Goal: Task Accomplishment & Management: Manage account settings

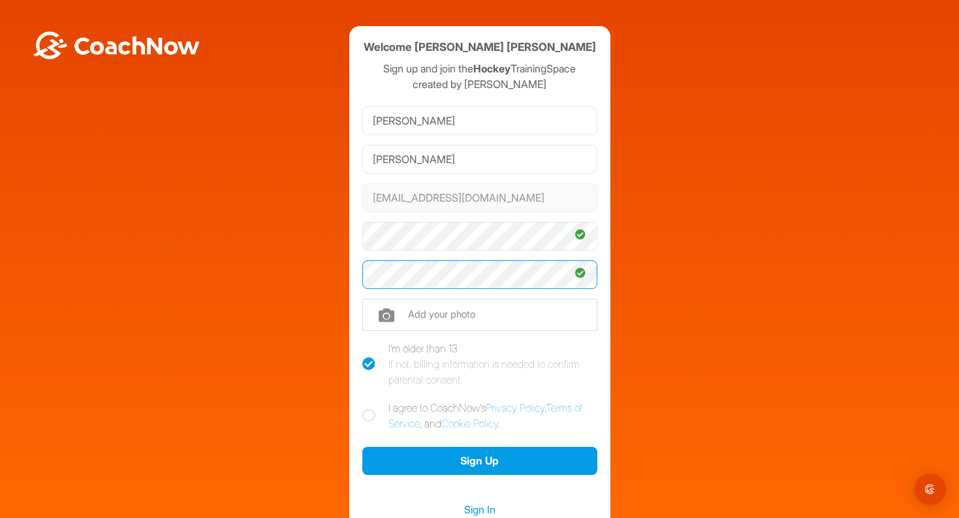
scroll to position [24, 0]
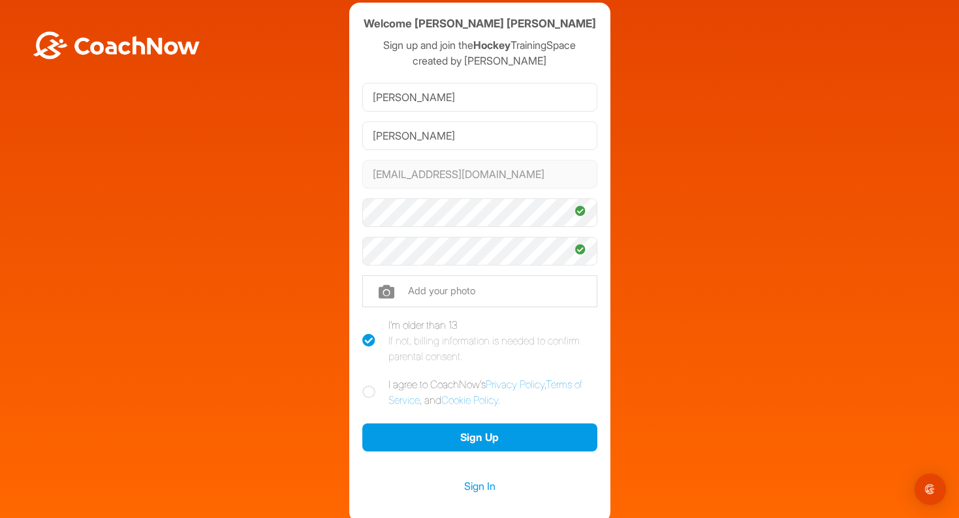
click at [364, 391] on icon at bounding box center [368, 392] width 13 height 13
click at [364, 385] on input "I agree to CoachNow's Privacy Policy , Terms of Service , and Cookie Policy ." at bounding box center [366, 381] width 8 height 8
checkbox input "true"
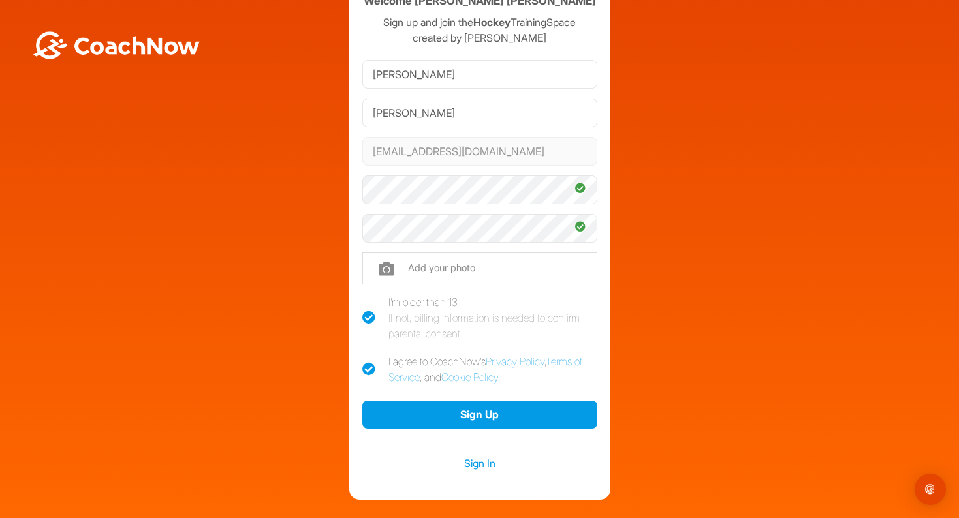
scroll to position [71, 0]
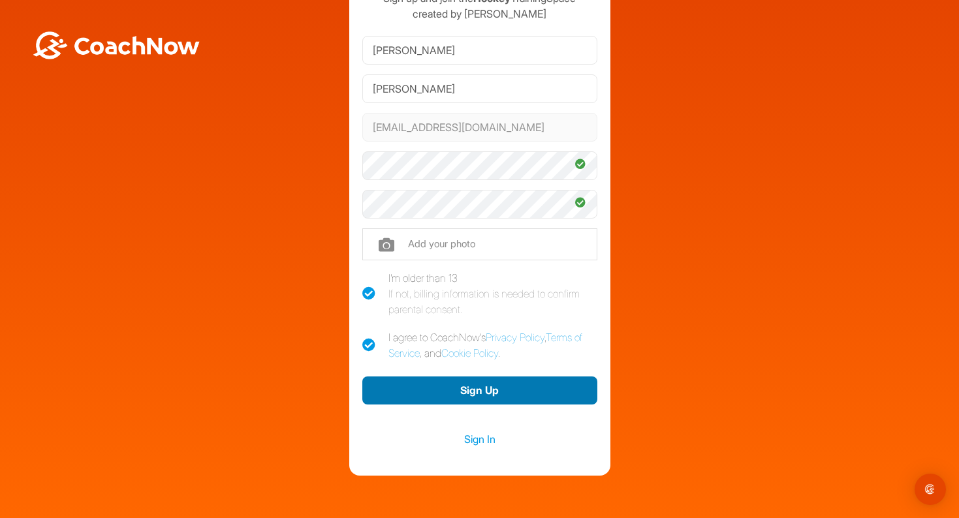
click at [503, 390] on button "Sign Up" at bounding box center [479, 391] width 235 height 28
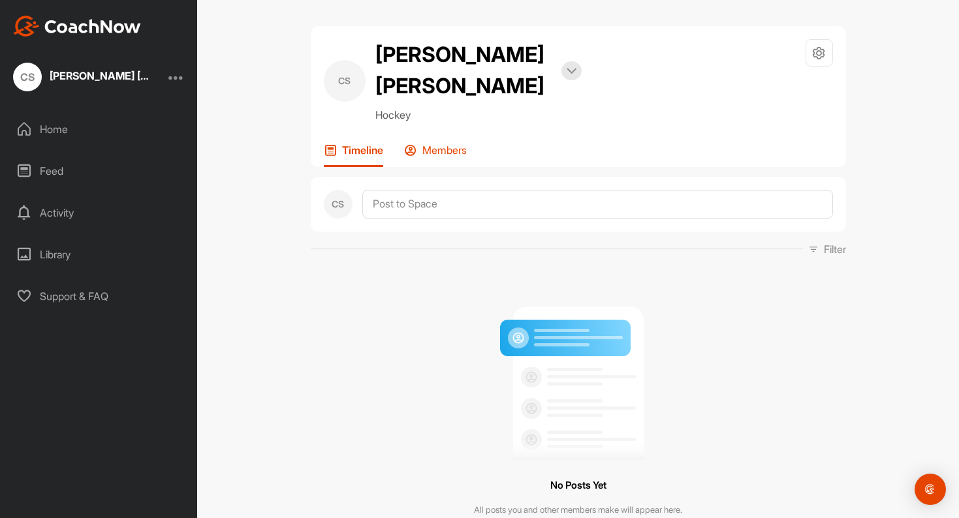
click at [429, 144] on p "Members" at bounding box center [444, 150] width 44 height 13
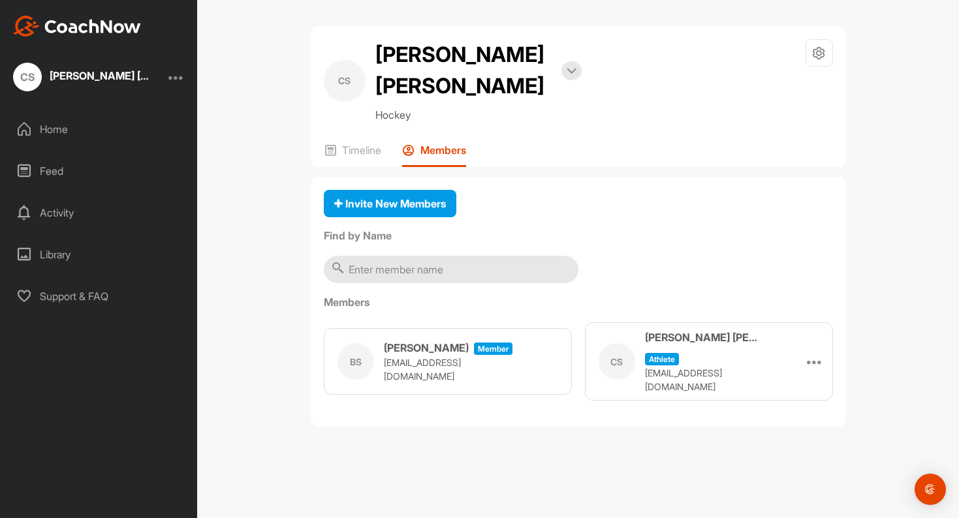
click at [55, 251] on div "Library" at bounding box center [99, 254] width 184 height 33
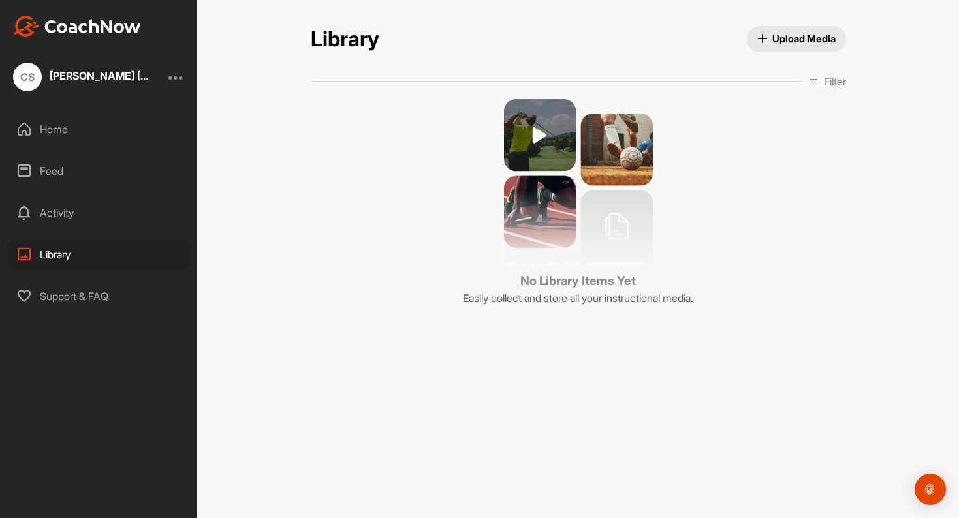
click at [55, 176] on div "Feed" at bounding box center [99, 171] width 184 height 33
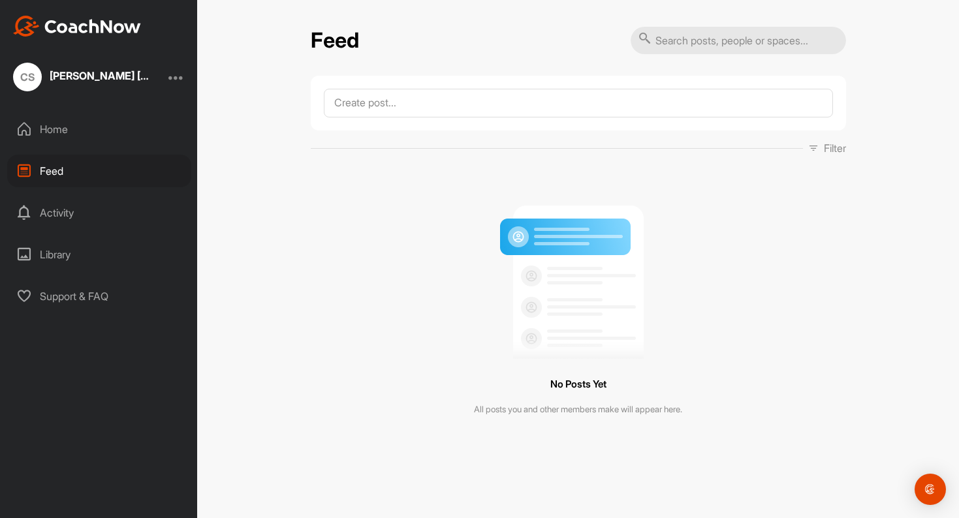
click at [57, 214] on div "Activity" at bounding box center [99, 213] width 184 height 33
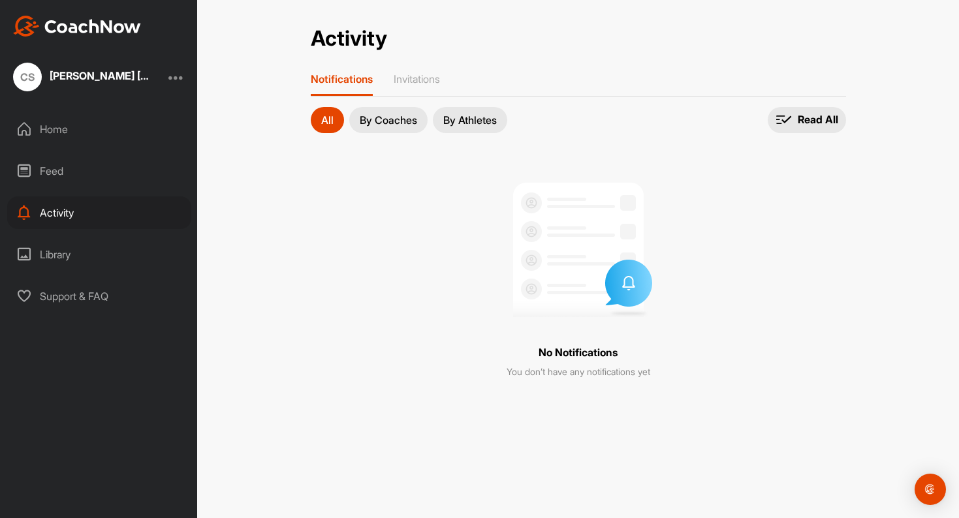
click at [55, 249] on div "Library" at bounding box center [99, 254] width 184 height 33
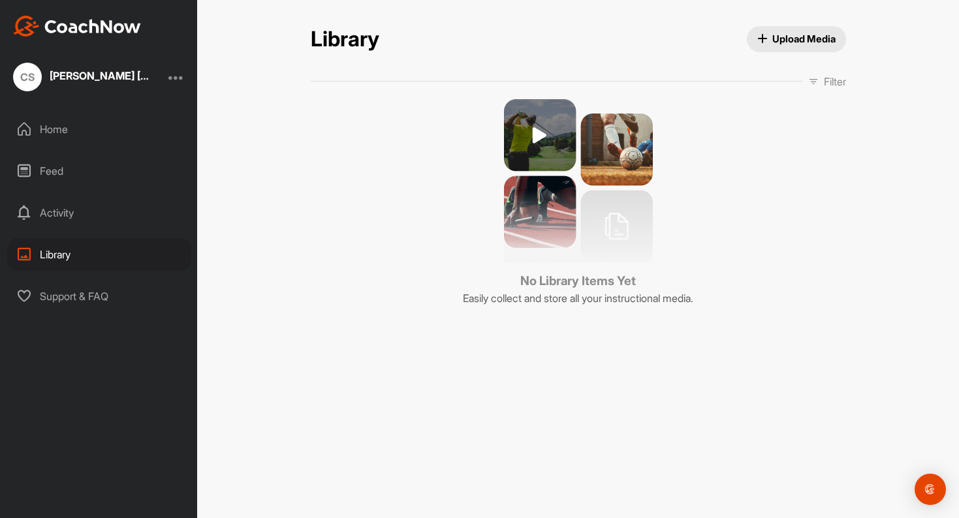
click at [59, 132] on div "Home" at bounding box center [99, 129] width 184 height 33
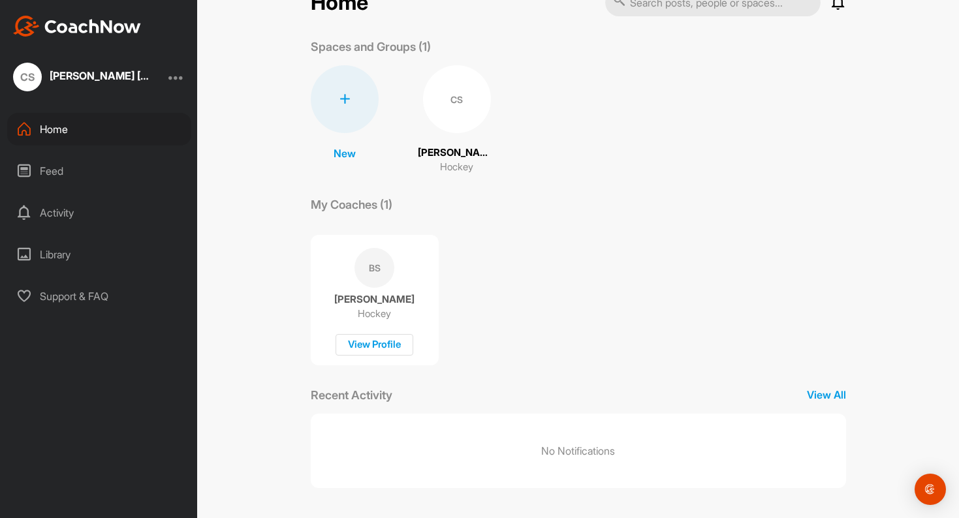
scroll to position [35, 0]
click at [473, 120] on div "CS" at bounding box center [457, 102] width 68 height 68
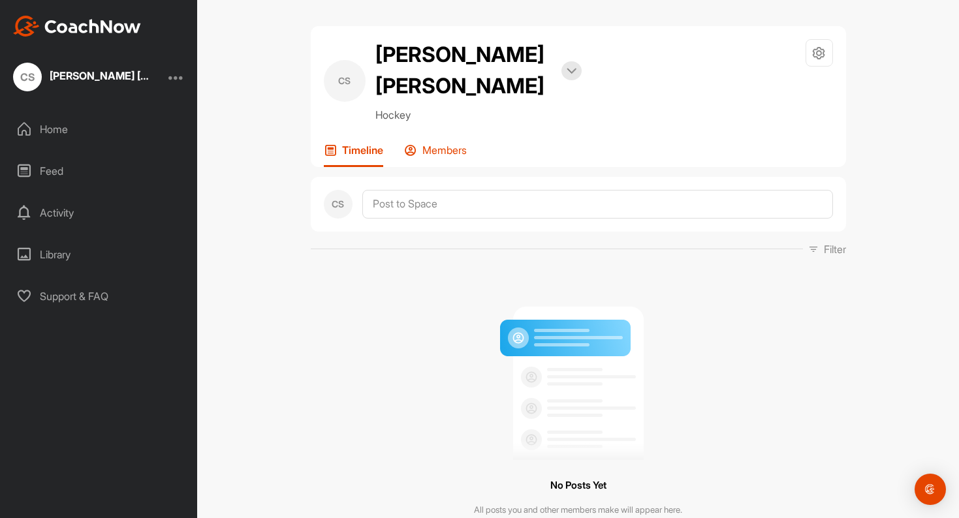
click at [456, 144] on p "Members" at bounding box center [444, 150] width 44 height 13
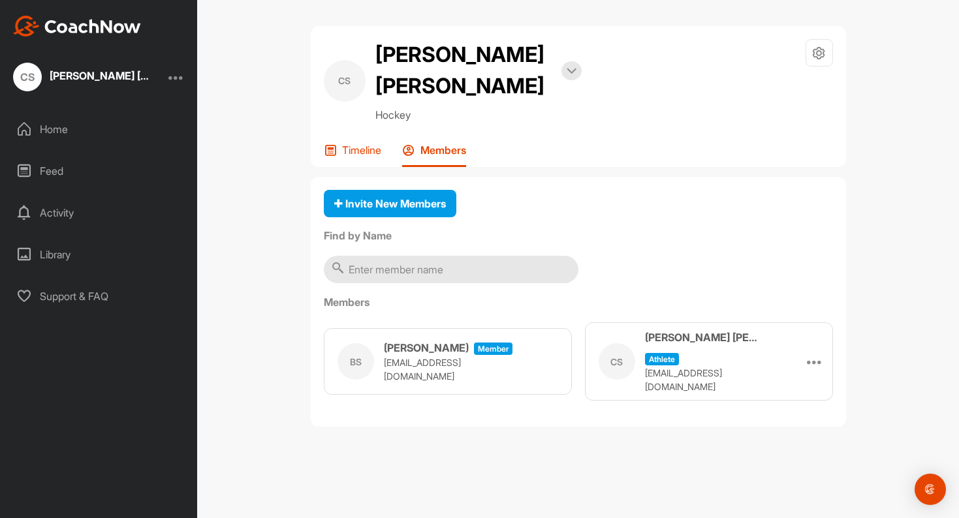
click at [355, 144] on p "Timeline" at bounding box center [361, 150] width 39 height 13
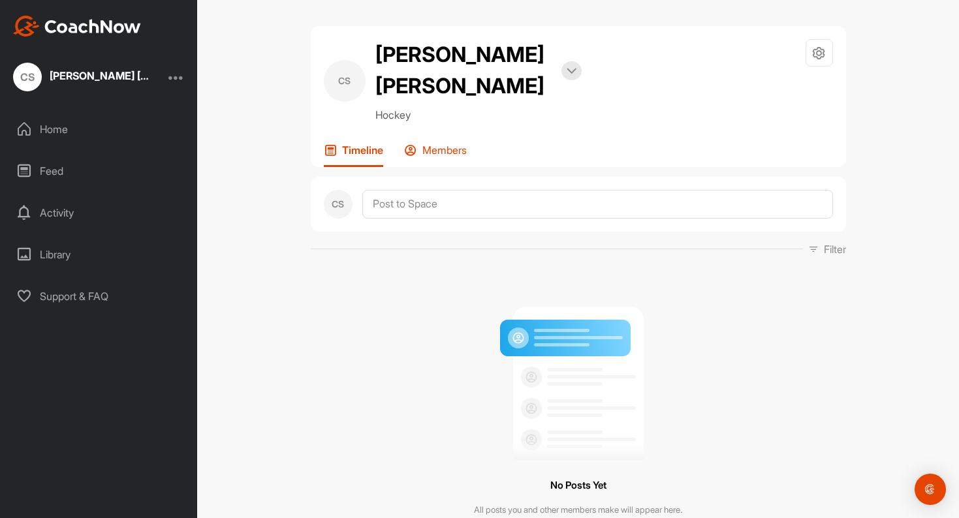
click at [428, 144] on p "Members" at bounding box center [444, 150] width 44 height 13
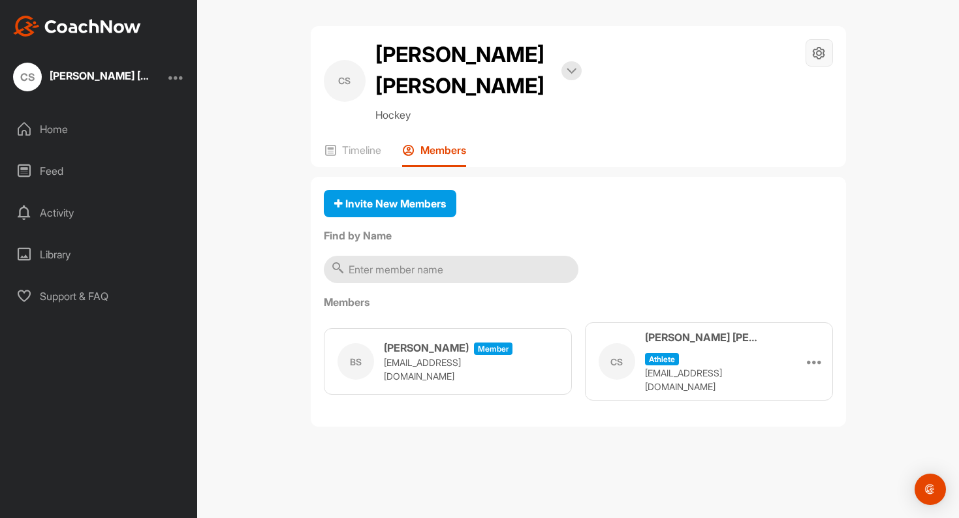
click at [825, 48] on icon at bounding box center [819, 53] width 15 height 15
click at [650, 54] on div "CS Connor Sculley Bookings Hockey Space Settings Your Notifications Leave Space" at bounding box center [578, 81] width 509 height 84
click at [71, 133] on div "Home" at bounding box center [99, 129] width 184 height 33
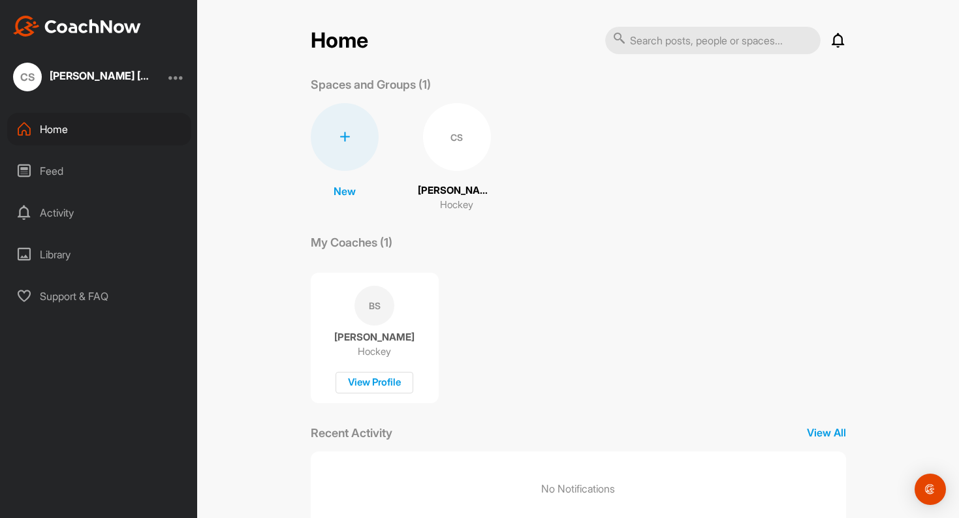
click at [350, 140] on div at bounding box center [345, 137] width 68 height 68
click at [326, 257] on button "New Group" at bounding box center [344, 259] width 106 height 40
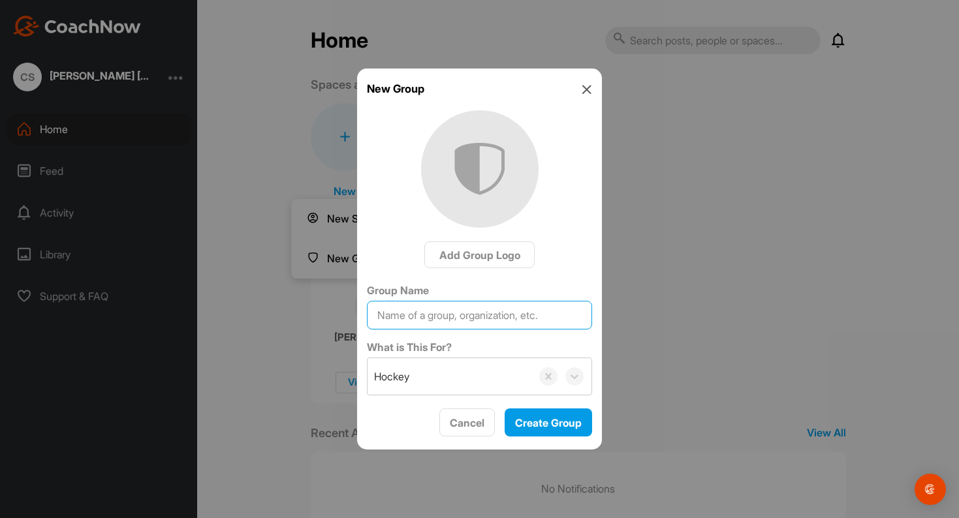
click at [413, 306] on input "Group Name" at bounding box center [479, 315] width 225 height 29
click at [470, 322] on input "Group Name" at bounding box center [479, 315] width 225 height 29
click at [590, 90] on icon at bounding box center [587, 89] width 10 height 10
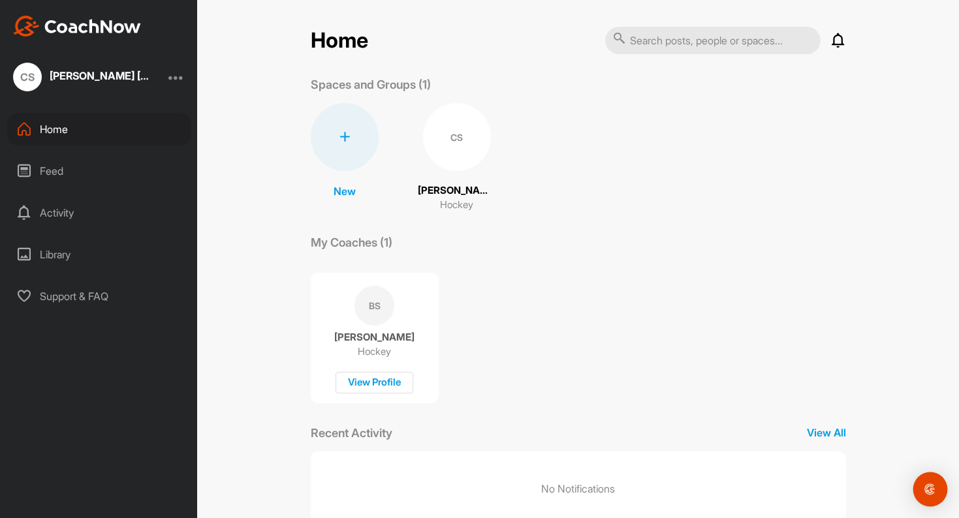
click at [941, 486] on div "Open Intercom Messenger" at bounding box center [930, 490] width 35 height 35
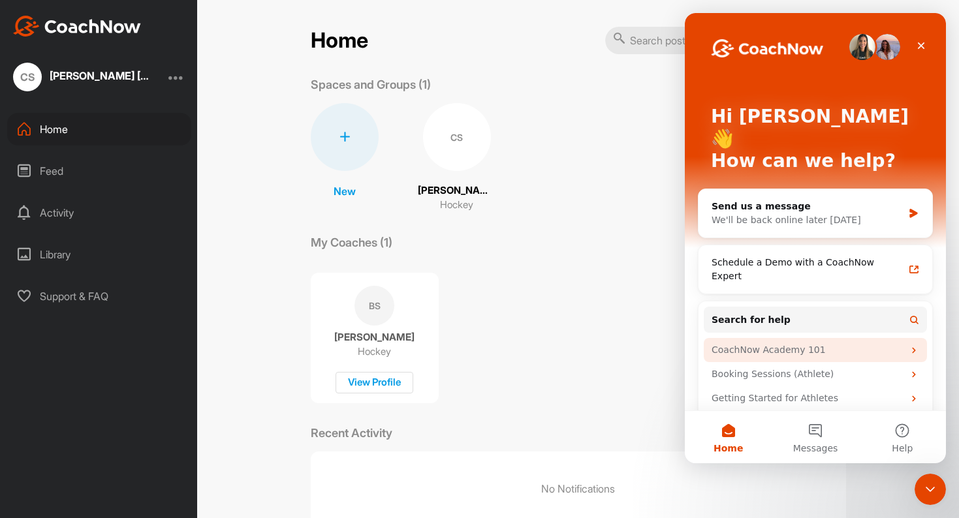
scroll to position [1, 0]
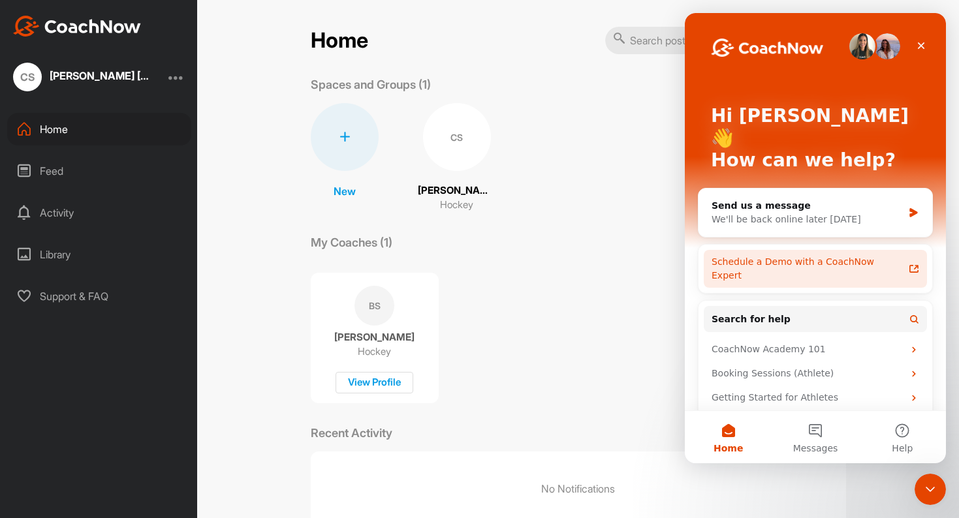
click at [783, 255] on div "Schedule a Demo with a CoachNow Expert" at bounding box center [808, 268] width 192 height 27
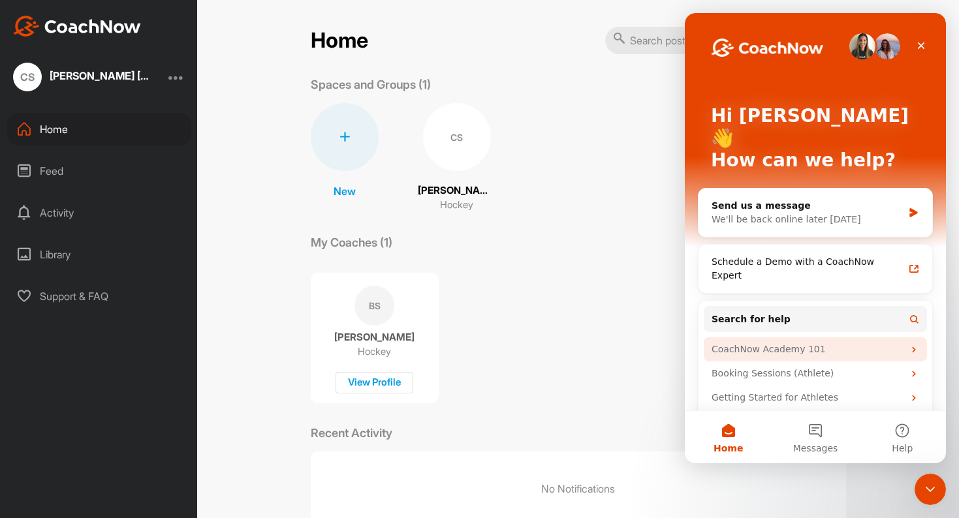
click at [776, 343] on div "CoachNow Academy 101" at bounding box center [808, 350] width 192 height 14
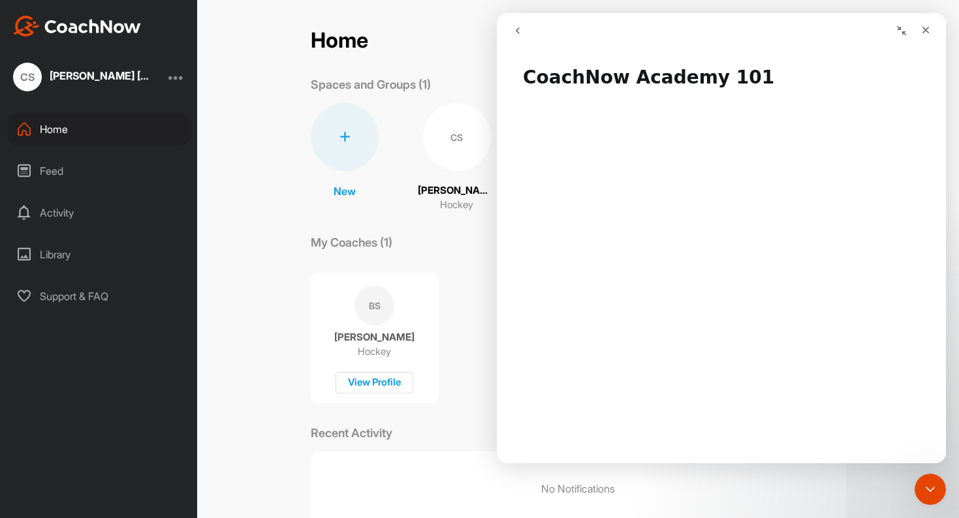
scroll to position [0, 0]
click at [527, 34] on button "go back" at bounding box center [517, 30] width 25 height 25
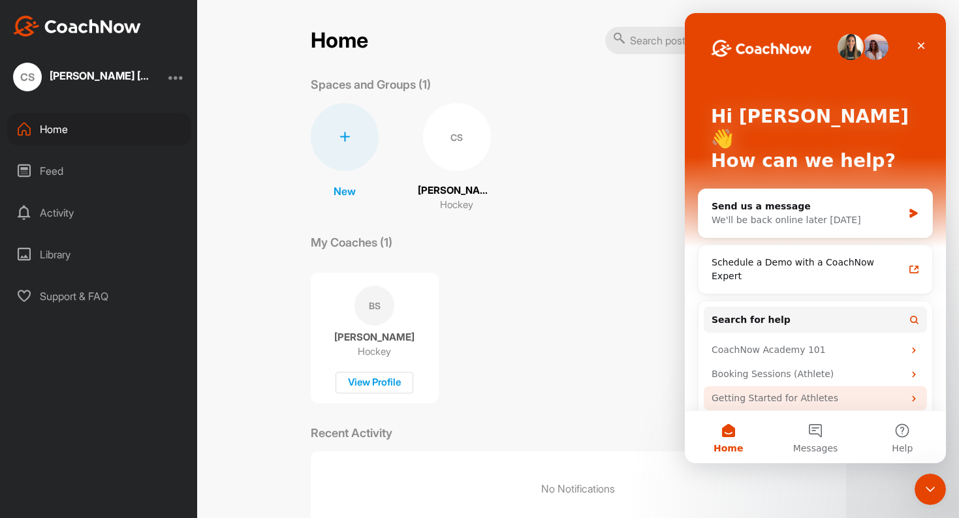
click at [779, 392] on div "Getting Started for Athletes" at bounding box center [808, 399] width 192 height 14
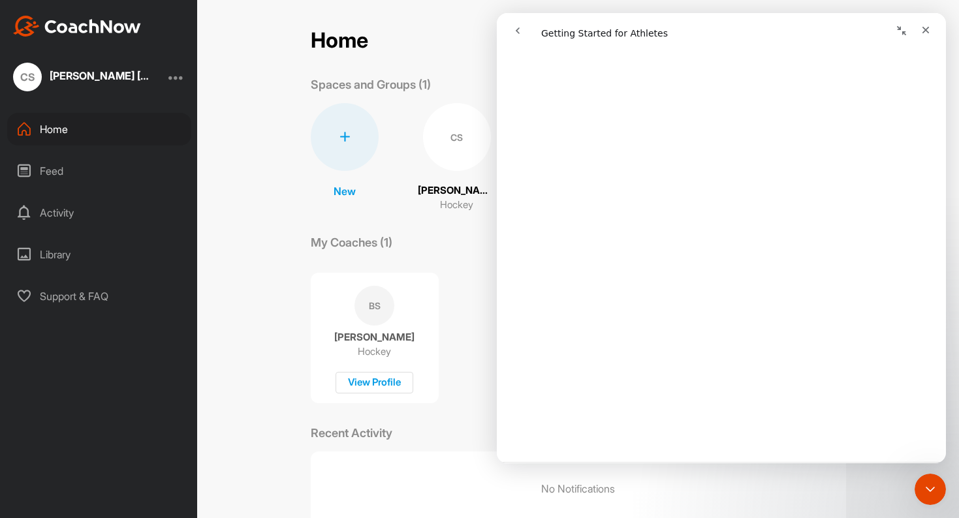
scroll to position [1544, 0]
click at [178, 79] on div at bounding box center [176, 77] width 16 height 16
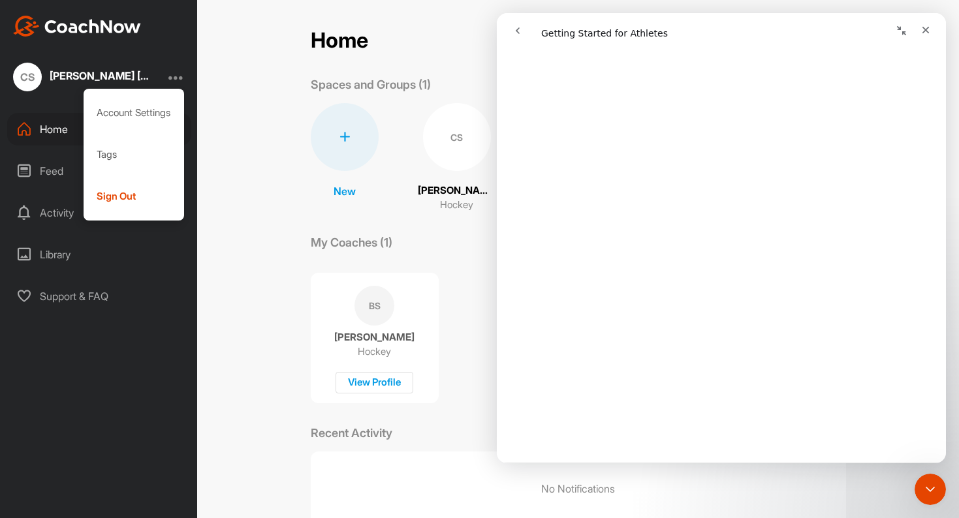
click at [136, 270] on div "Library" at bounding box center [99, 254] width 184 height 33
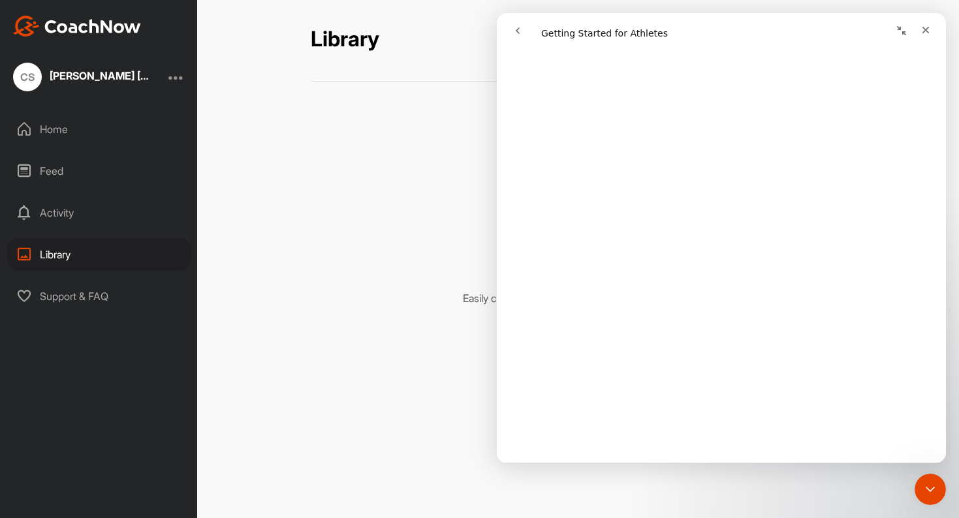
click at [80, 126] on div "Home" at bounding box center [99, 129] width 184 height 33
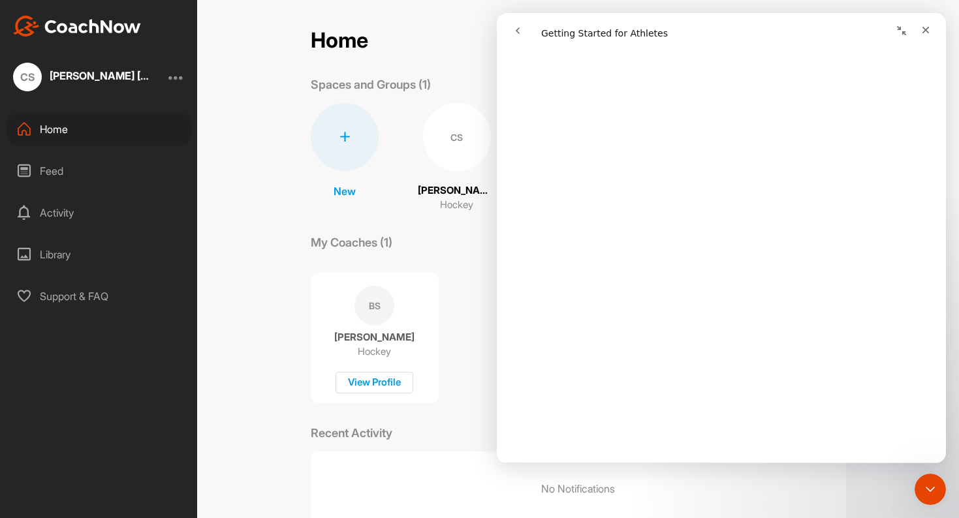
click at [467, 298] on div "BS Brian Sculley Hockey View Profile" at bounding box center [578, 332] width 535 height 142
click at [450, 142] on div "CS" at bounding box center [457, 137] width 68 height 68
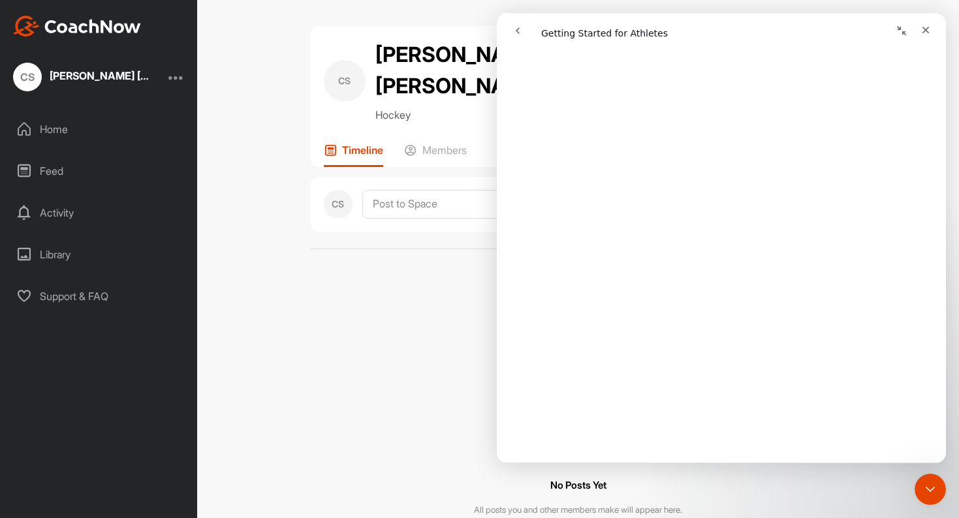
click at [63, 137] on div "Home" at bounding box center [99, 129] width 184 height 33
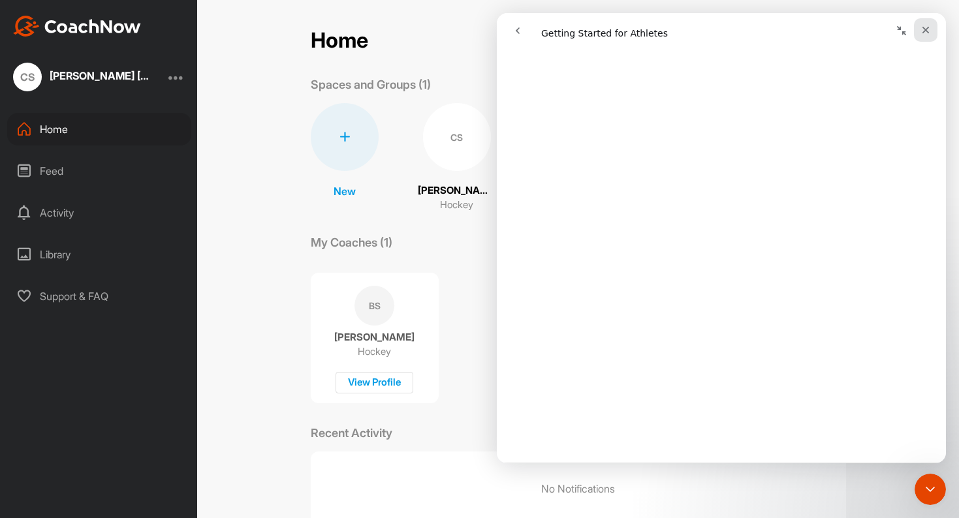
click at [921, 24] on div "Close" at bounding box center [926, 30] width 24 height 24
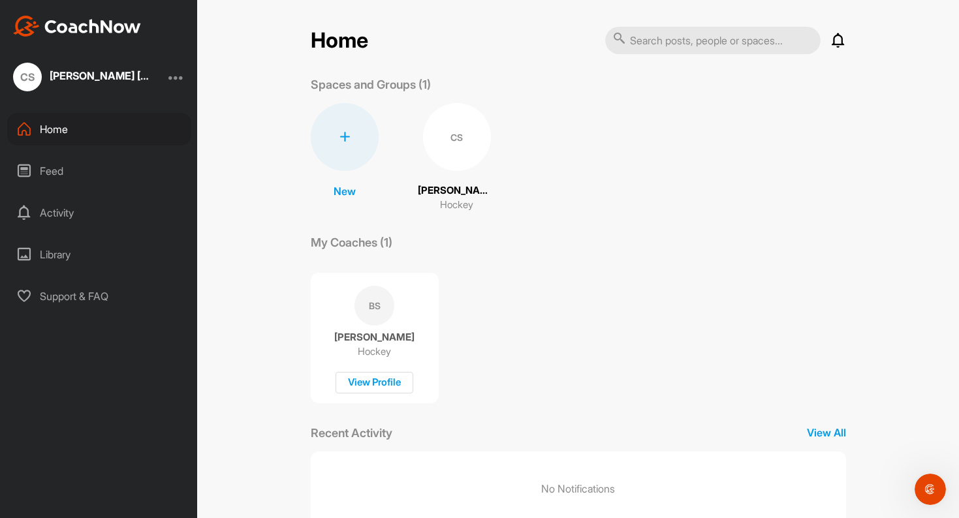
click at [45, 120] on div "Home" at bounding box center [99, 129] width 184 height 33
click at [345, 131] on div at bounding box center [345, 137] width 68 height 68
click at [345, 249] on button "New Group" at bounding box center [344, 259] width 106 height 40
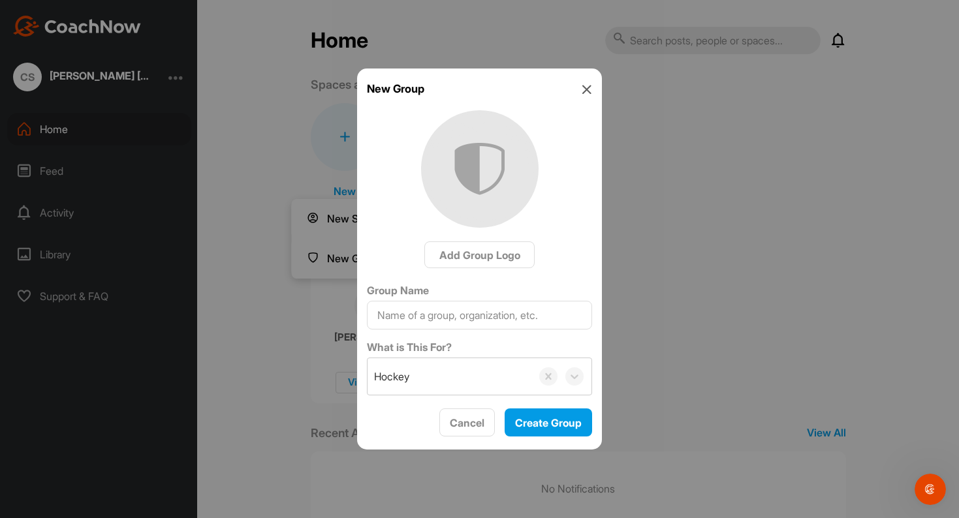
click at [483, 187] on img at bounding box center [480, 169] width 118 height 118
click at [465, 249] on span "Add Group Logo" at bounding box center [479, 255] width 81 height 13
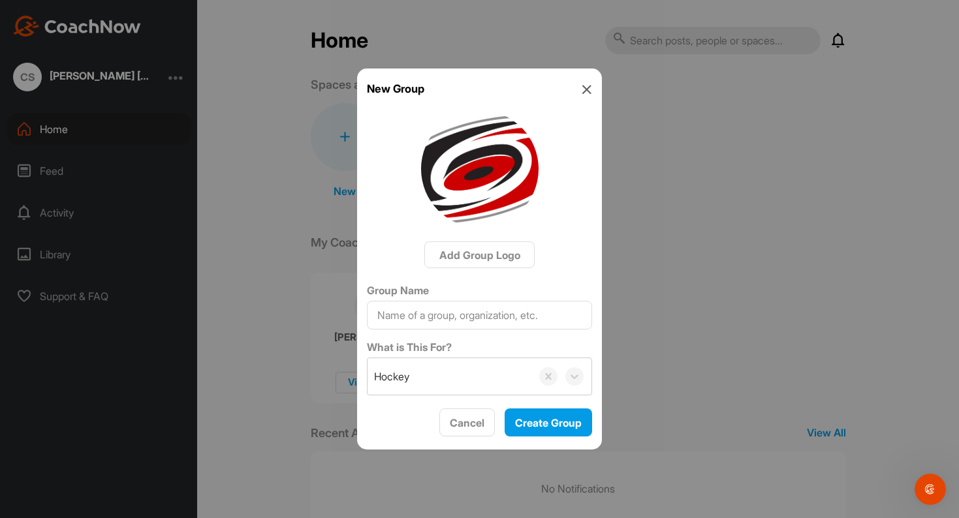
click at [497, 163] on img at bounding box center [480, 169] width 118 height 118
click at [438, 325] on input "Group Name" at bounding box center [479, 315] width 225 height 29
type input "Junior Canes 10U White [DATE]-[DATE]"
click at [545, 425] on span "Create Group" at bounding box center [548, 423] width 67 height 13
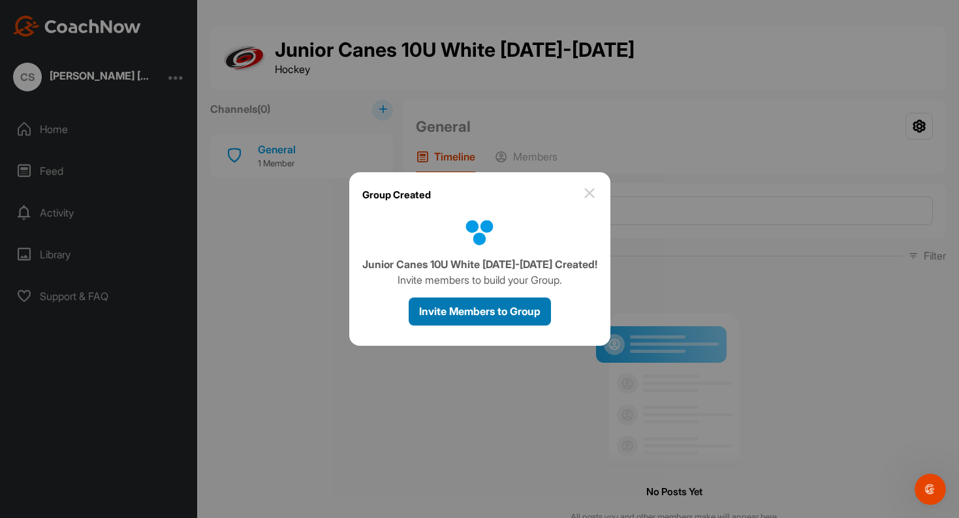
click at [488, 311] on span "Invite Members to Group" at bounding box center [479, 311] width 121 height 13
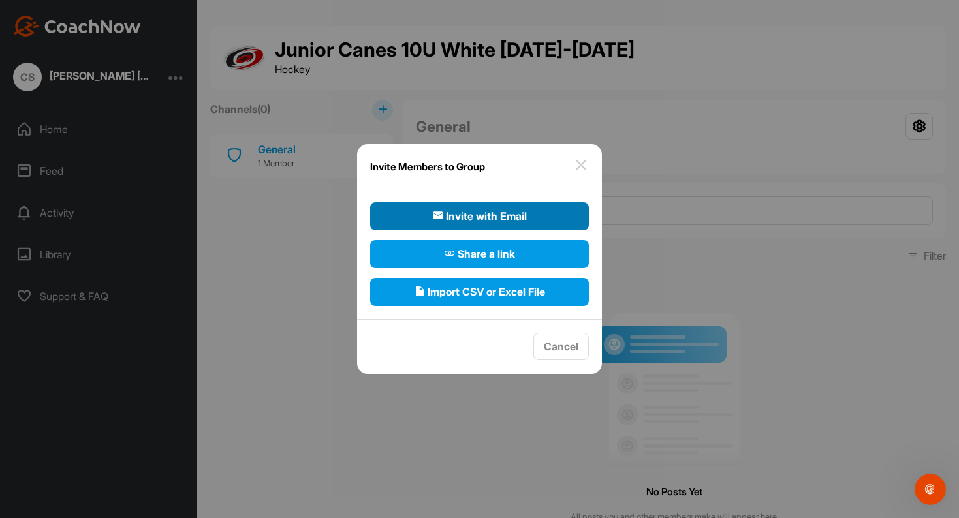
click at [482, 219] on span "Invite with Email" at bounding box center [480, 216] width 94 height 16
select select"] "player"
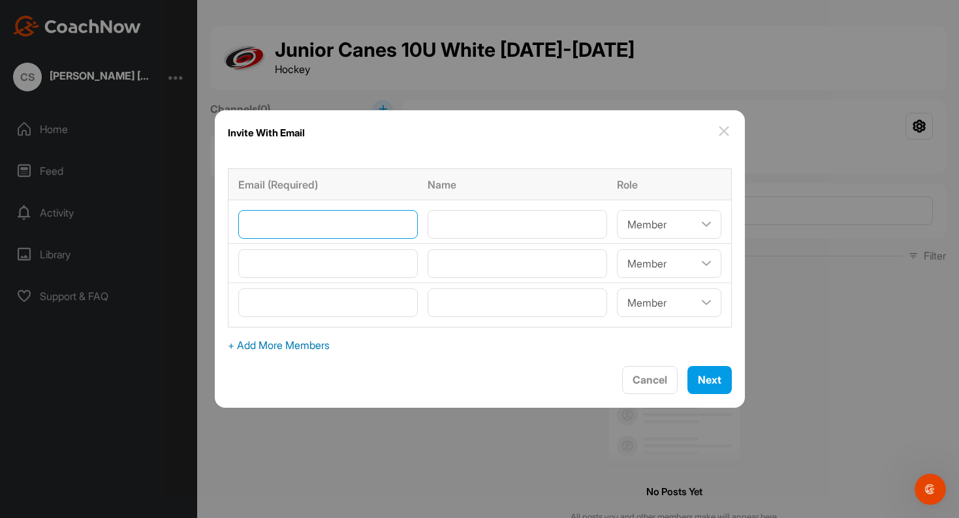
click at [364, 236] on input"] "email" at bounding box center [328, 224] width 180 height 29
type input"] "[EMAIL_ADDRESS][DOMAIN_NAME]"
click at [477, 222] on input"] "Brian" at bounding box center [518, 224] width 180 height 29
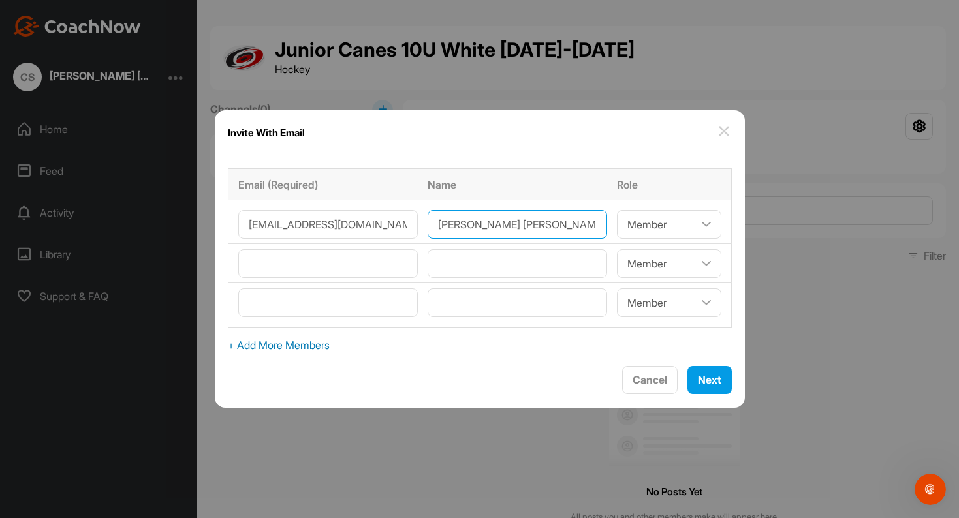
type input"] "[PERSON_NAME] [PERSON_NAME]"
click at [648, 225] on select"] "Coach/Admin Member Viewer" at bounding box center [669, 224] width 104 height 29
click at [617, 210] on select"] "Coach/Admin Member Viewer" at bounding box center [669, 224] width 104 height 29
click at [698, 379] on span "Next" at bounding box center [710, 379] width 24 height 13
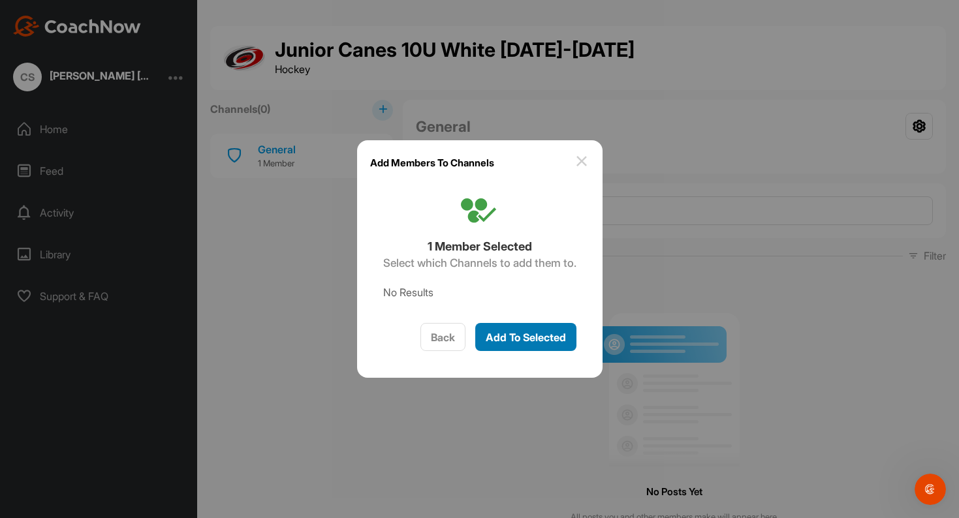
click at [533, 343] on span "Add To Selected" at bounding box center [526, 337] width 80 height 13
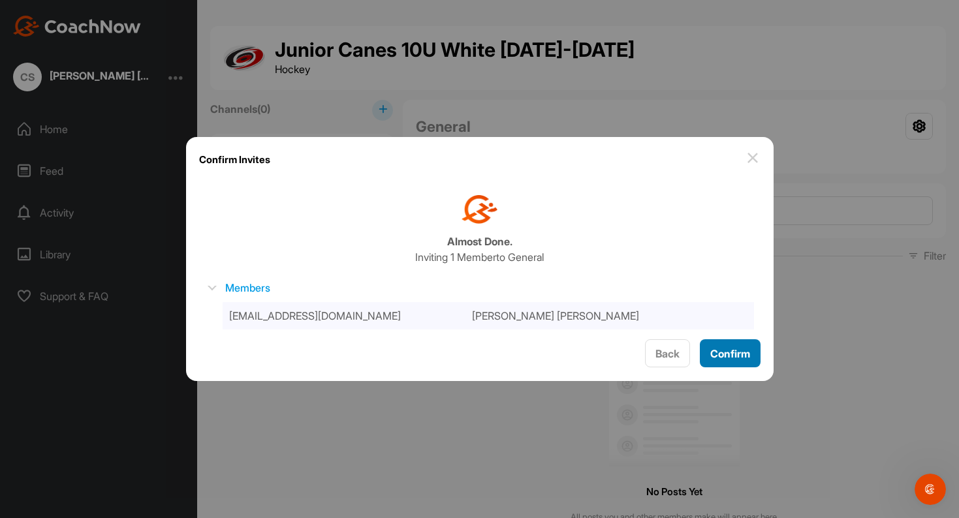
click at [727, 351] on span "Confirm" at bounding box center [730, 353] width 40 height 13
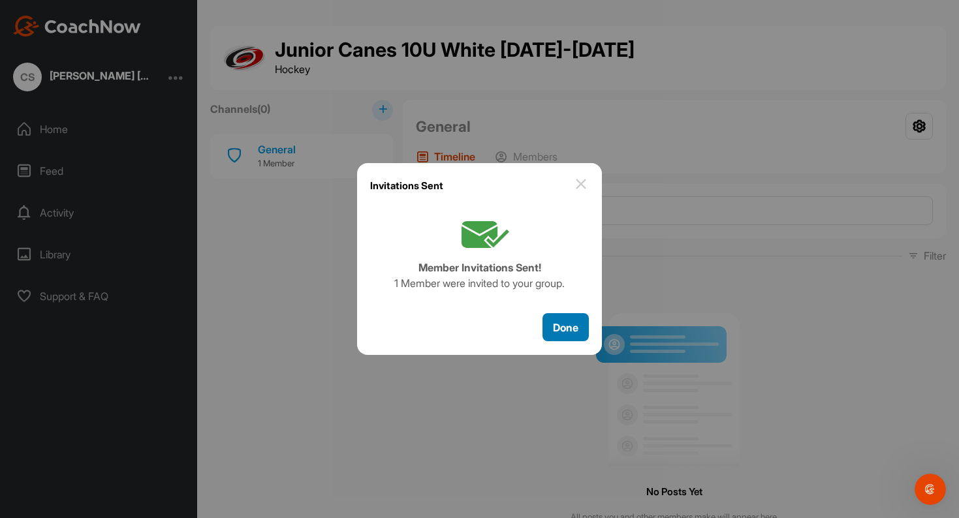
click at [563, 329] on span "Done" at bounding box center [565, 327] width 25 height 13
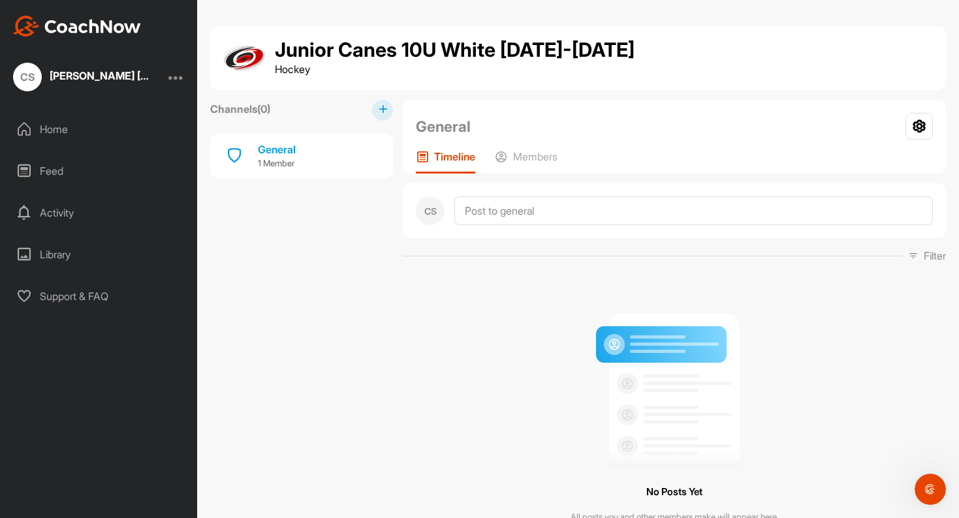
click at [376, 324] on div "Channels ( 0 ) General 1 Member" at bounding box center [301, 327] width 183 height 454
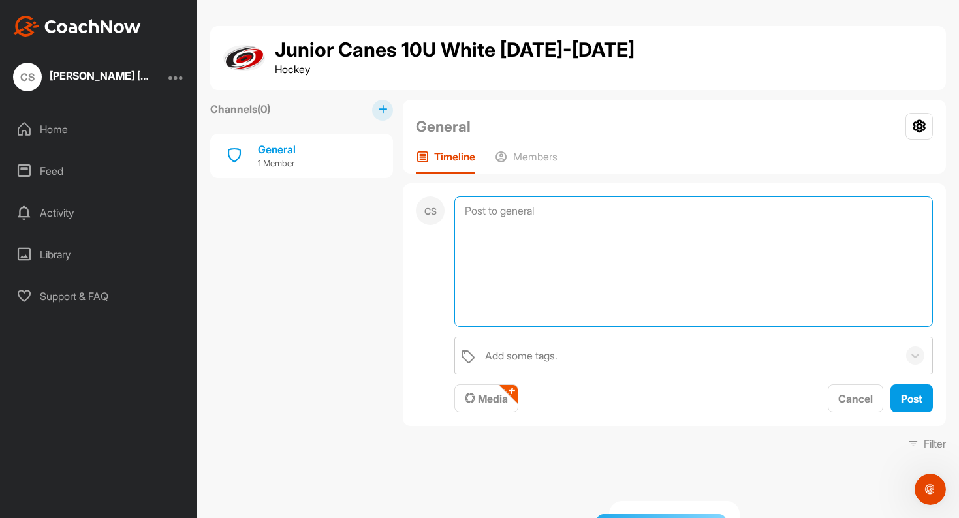
click at [513, 211] on textarea at bounding box center [693, 262] width 479 height 131
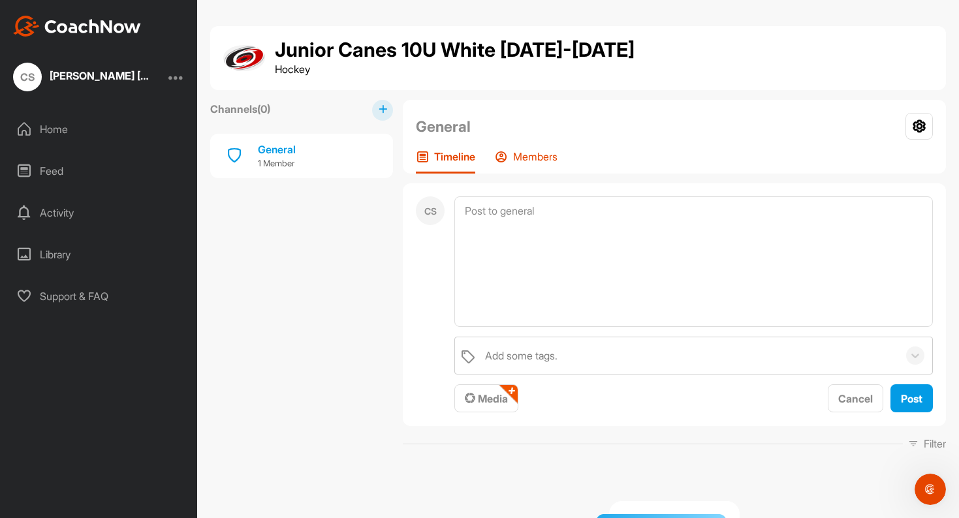
click at [522, 161] on p "Members" at bounding box center [535, 156] width 44 height 13
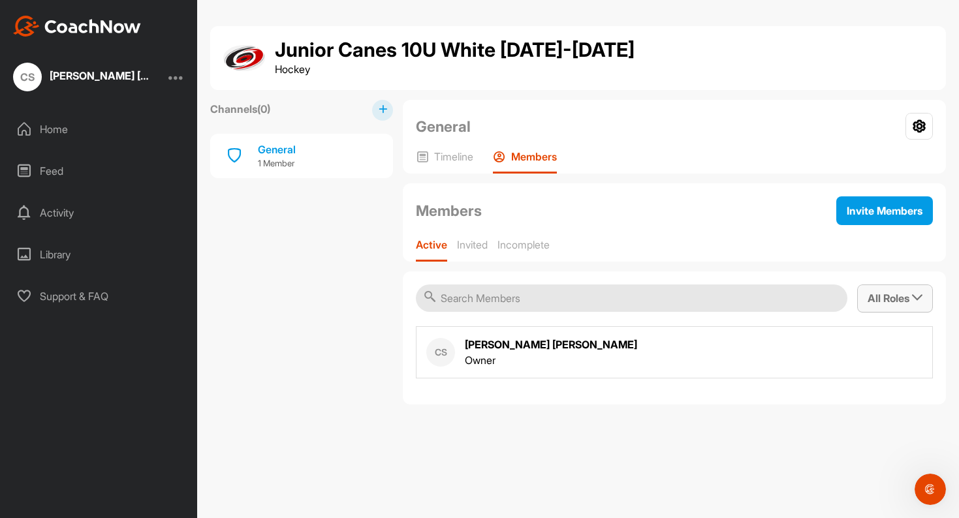
click at [877, 295] on span "All Roles" at bounding box center [895, 298] width 55 height 13
click at [872, 371] on label "Coaches/Admins" at bounding box center [879, 366] width 84 height 22
click at [837, 371] on input "Coaches/Admins" at bounding box center [833, 367] width 8 height 8
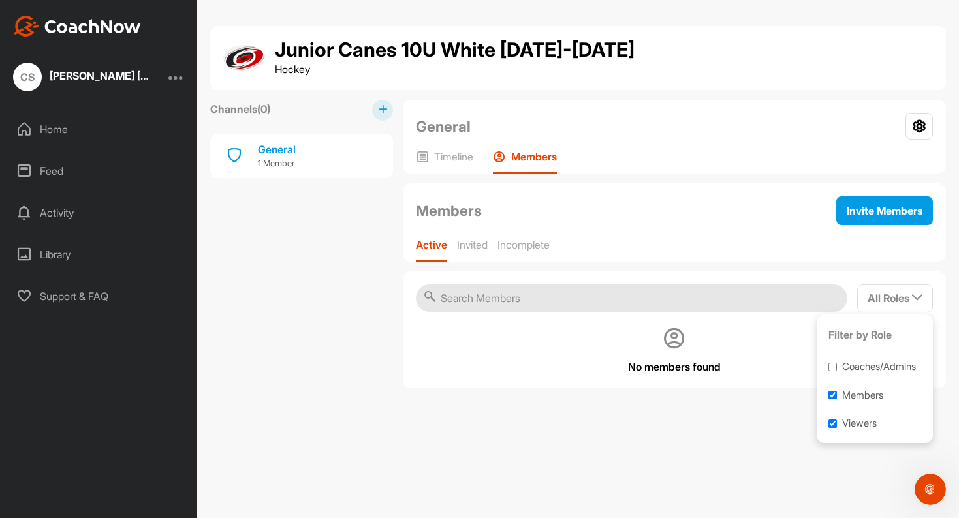
click at [872, 371] on label "Coaches/Admins" at bounding box center [879, 366] width 84 height 22
click at [837, 371] on input "Coaches/Admins" at bounding box center [833, 367] width 8 height 8
checkbox input "true"
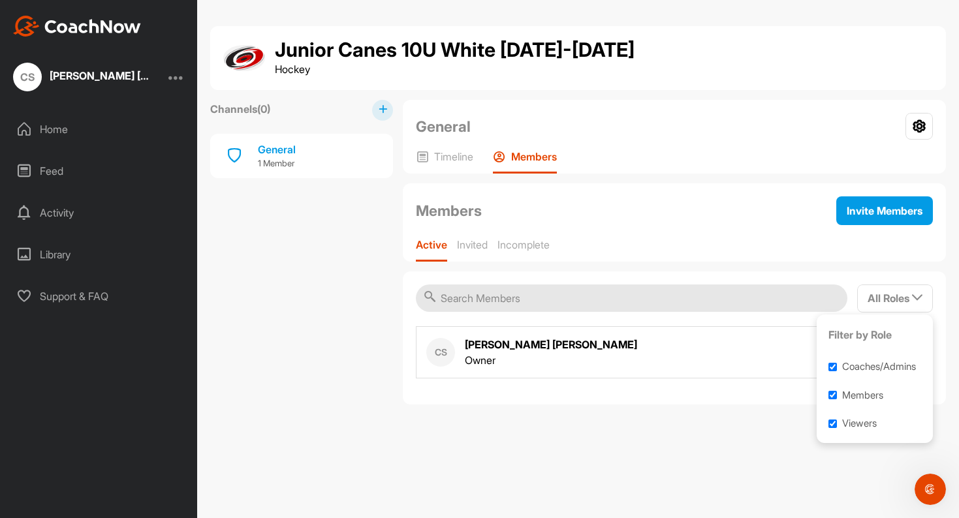
click at [850, 426] on label "Viewers" at bounding box center [859, 423] width 44 height 22
click at [837, 426] on input "Viewers" at bounding box center [833, 424] width 8 height 8
checkbox input "false"
click at [860, 396] on label "Members" at bounding box center [862, 395] width 51 height 22
click at [837, 396] on input "Members" at bounding box center [833, 395] width 8 height 8
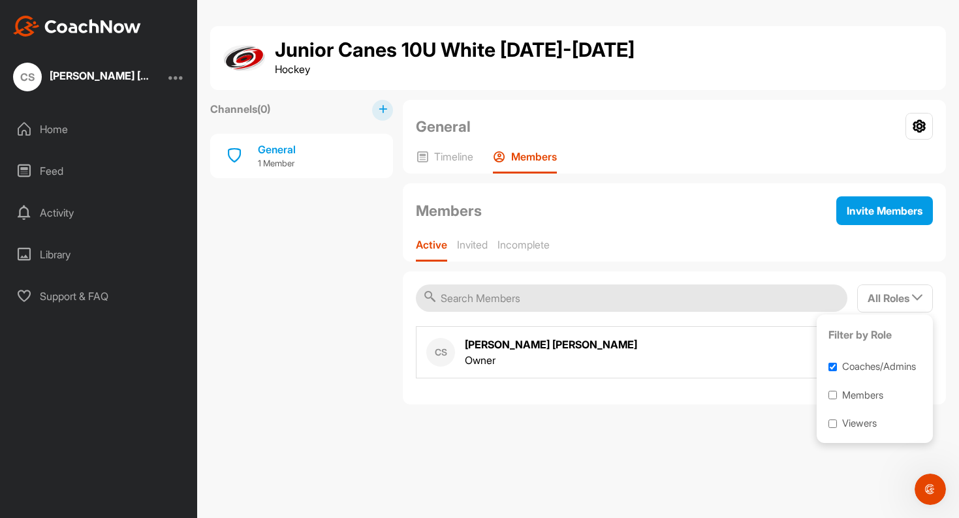
click at [860, 396] on label "Members" at bounding box center [862, 395] width 51 height 22
click at [837, 396] on input "Members" at bounding box center [833, 395] width 8 height 8
checkbox input "true"
click at [851, 434] on label "Viewers" at bounding box center [859, 423] width 44 height 22
click at [837, 428] on input "Viewers" at bounding box center [833, 424] width 8 height 8
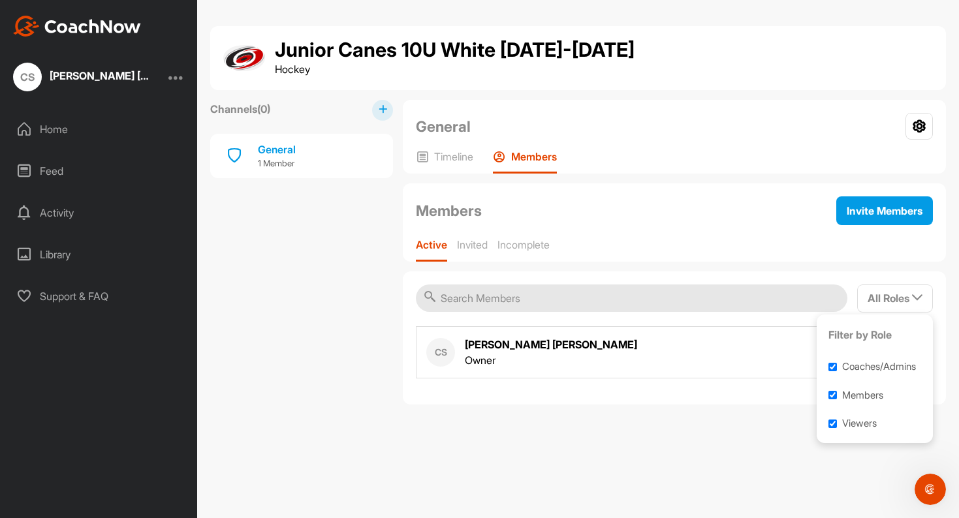
checkbox input "true"
click at [590, 475] on div "Junior Canes 10U White 2025-2026 Hockey Channels ( 0 ) General 1 Member General…" at bounding box center [578, 259] width 762 height 518
click at [924, 127] on icon at bounding box center [919, 126] width 27 height 27
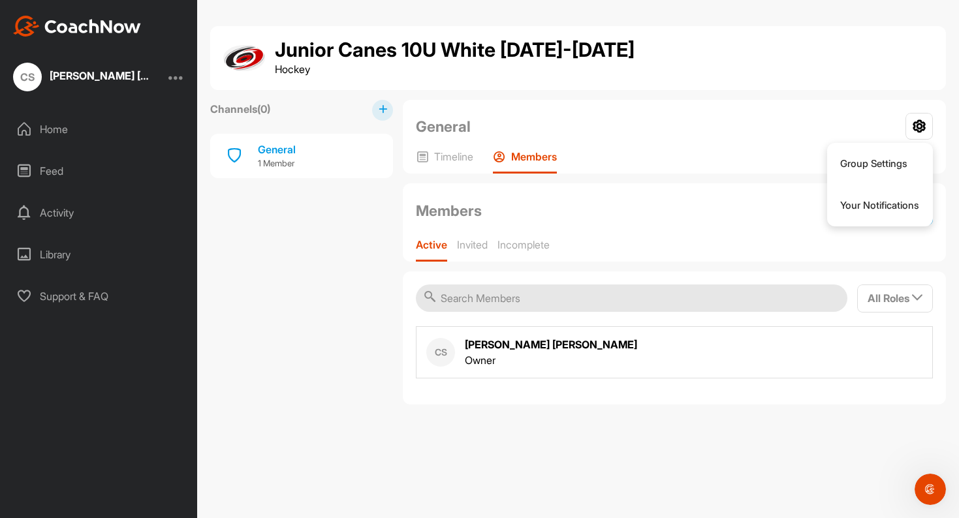
click at [279, 257] on div "Channels ( 0 ) General 1 Member" at bounding box center [301, 252] width 183 height 305
click at [355, 161] on div "General 1 Member" at bounding box center [301, 156] width 183 height 44
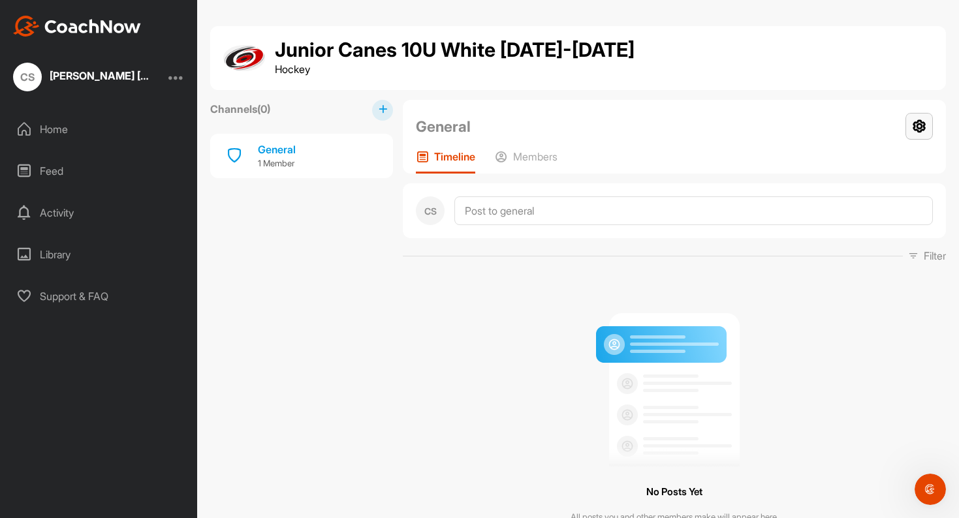
click at [915, 123] on icon at bounding box center [919, 126] width 27 height 27
click at [879, 160] on li "Group Settings" at bounding box center [880, 164] width 106 height 42
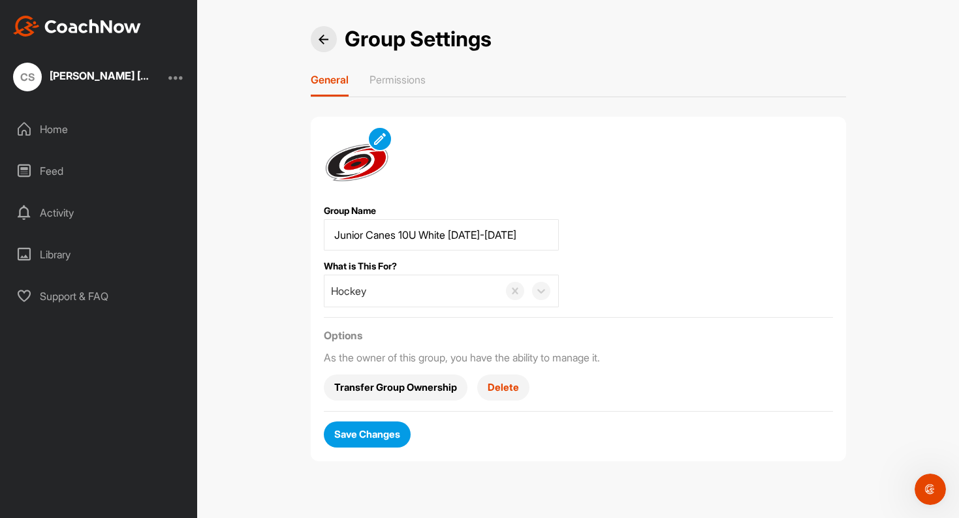
click at [503, 384] on span "Delete" at bounding box center [503, 388] width 31 height 14
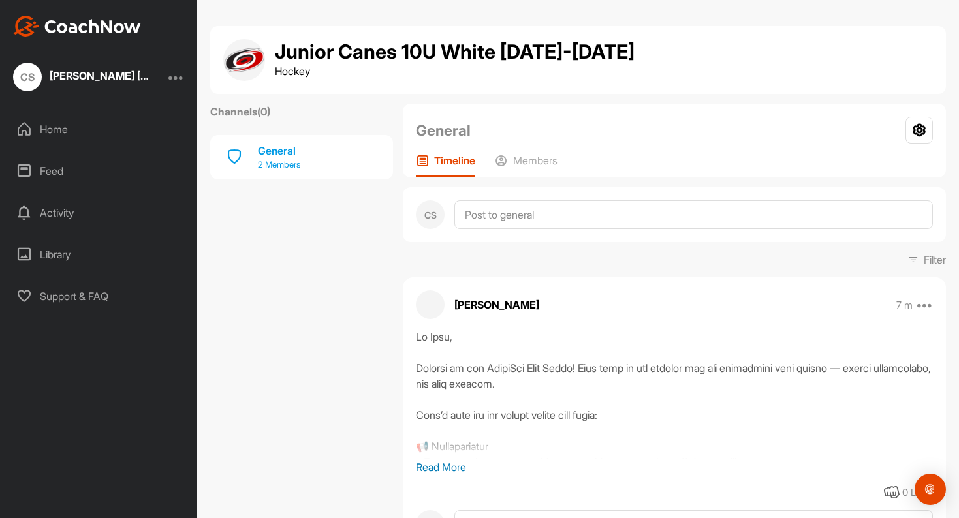
click at [264, 157] on div "General" at bounding box center [279, 151] width 42 height 16
click at [287, 161] on p "2 Members" at bounding box center [279, 165] width 42 height 13
click at [282, 247] on div "Channels ( 0 ) General 2 Members" at bounding box center [301, 333] width 183 height 458
click at [256, 159] on div "General 2 Members" at bounding box center [301, 157] width 183 height 44
click at [524, 171] on div "Members" at bounding box center [526, 166] width 63 height 24
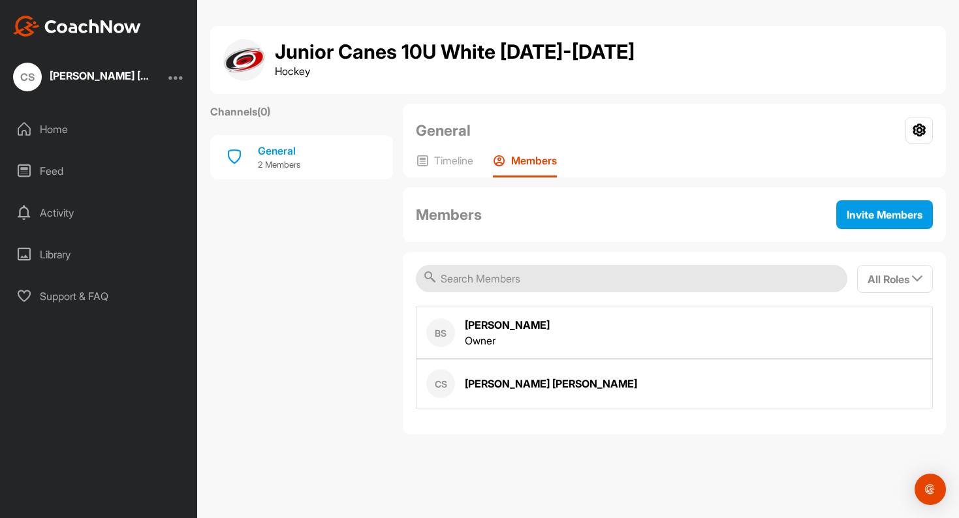
click at [544, 385] on div "CS Connor Sculley" at bounding box center [674, 384] width 517 height 50
click at [513, 381] on div "Connor Sculley" at bounding box center [551, 384] width 172 height 16
click at [353, 251] on div "Channels ( 0 ) General 2 Members" at bounding box center [301, 269] width 183 height 331
click at [449, 168] on div "Timeline" at bounding box center [444, 166] width 57 height 24
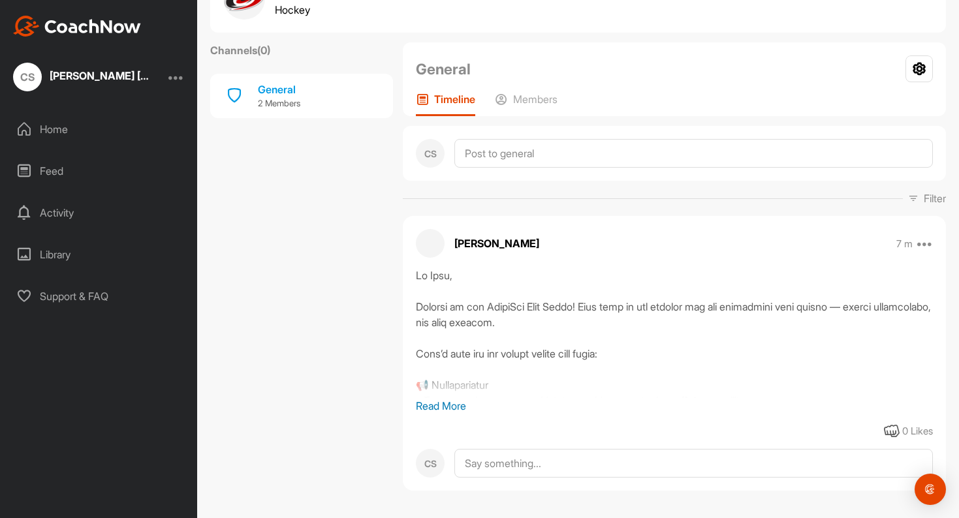
scroll to position [46, 0]
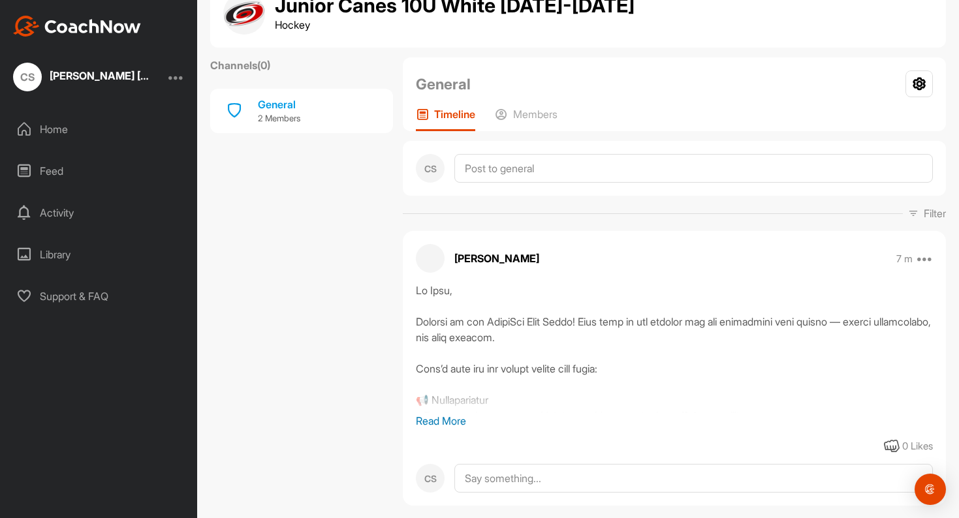
click at [437, 422] on p "Read More" at bounding box center [674, 421] width 517 height 16
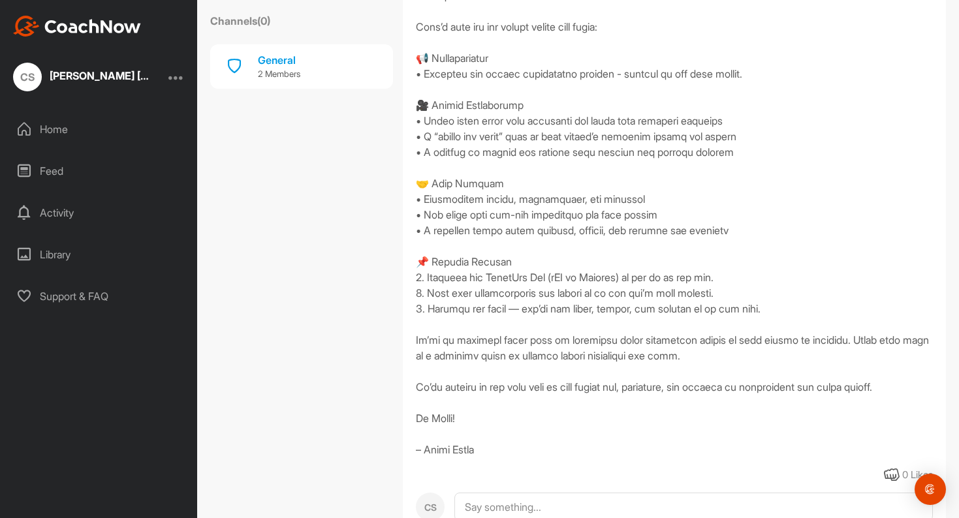
scroll to position [0, 0]
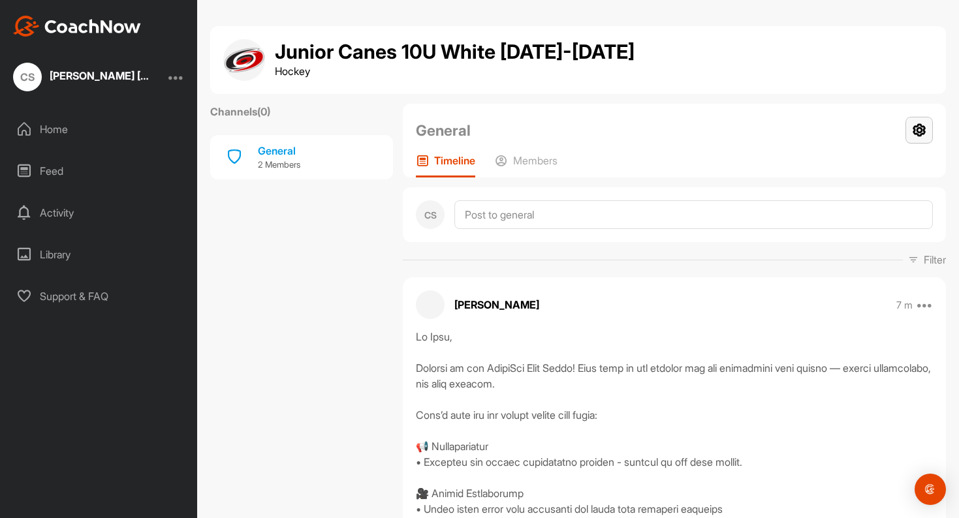
click at [915, 125] on icon at bounding box center [919, 130] width 27 height 27
click at [885, 174] on li "Your Notifications" at bounding box center [880, 168] width 106 height 42
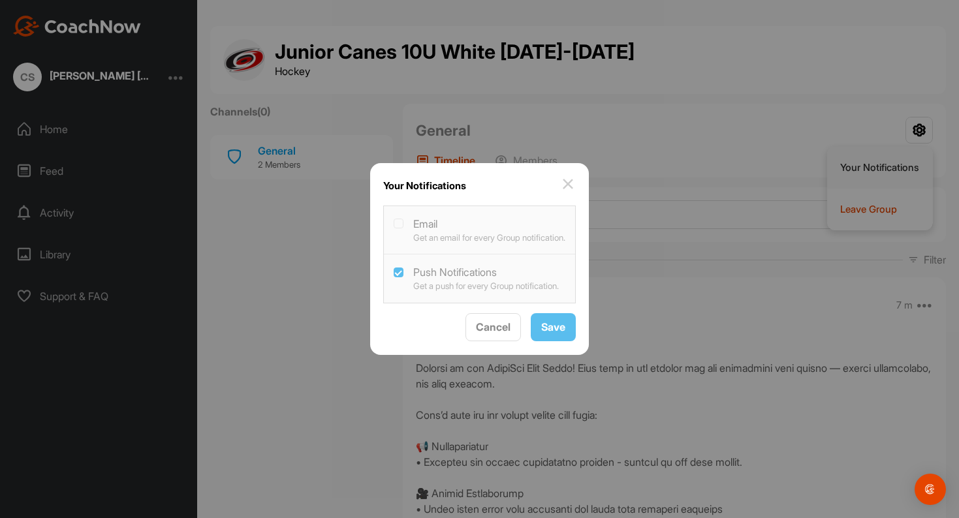
checkbox Notifications "true"
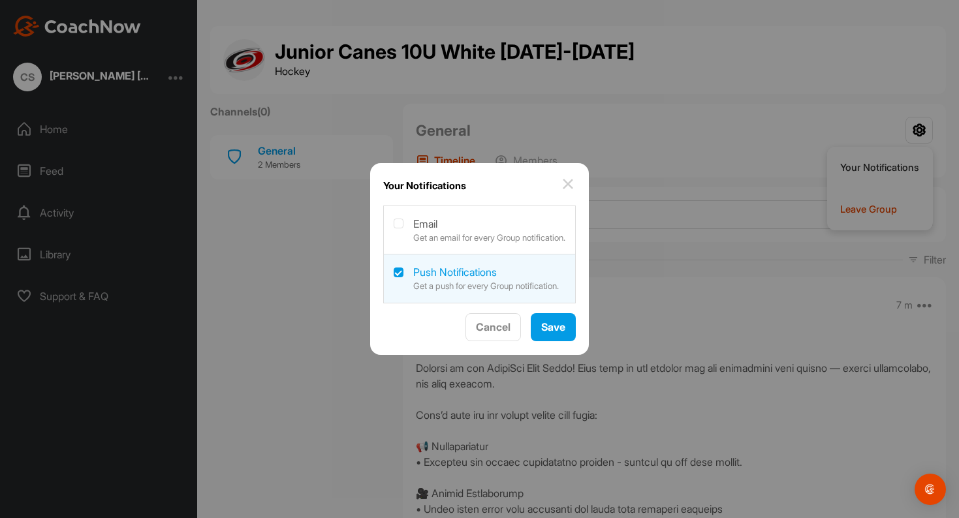
click at [576, 185] on img at bounding box center [568, 184] width 16 height 16
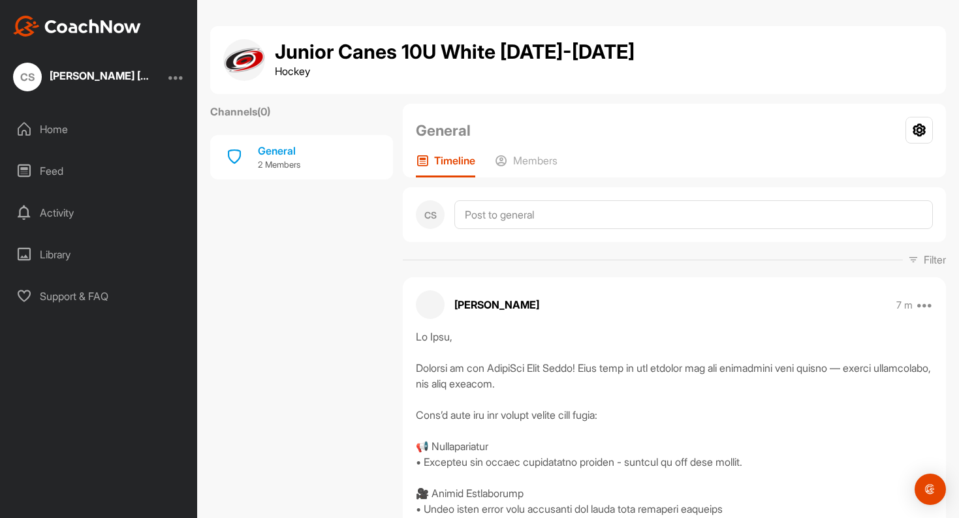
click at [80, 136] on div "Home" at bounding box center [99, 129] width 184 height 33
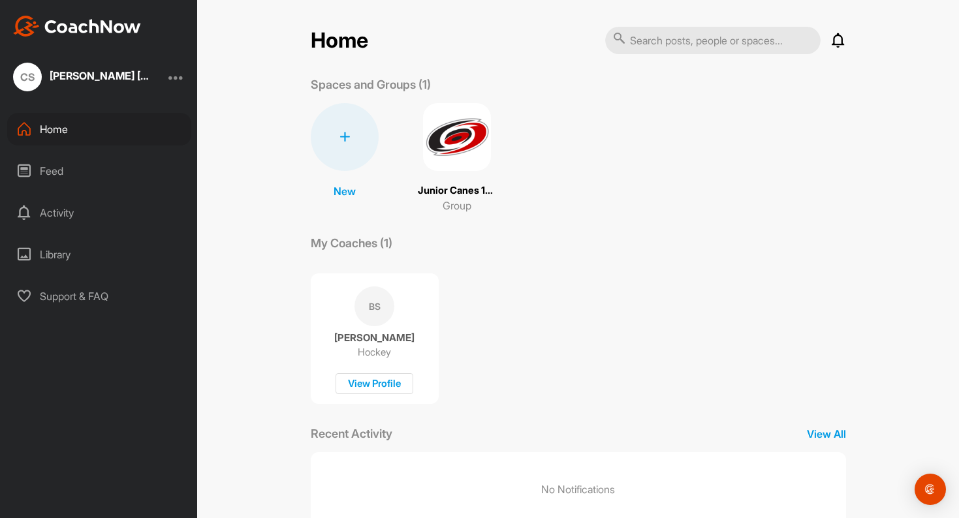
click at [85, 292] on div "Support & FAQ" at bounding box center [99, 296] width 184 height 33
click at [173, 74] on div at bounding box center [176, 77] width 16 height 16
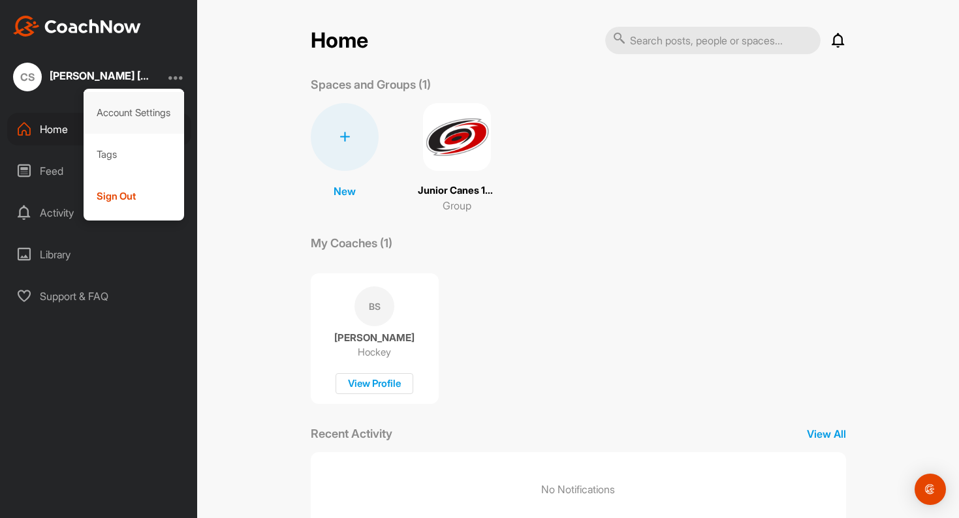
click at [136, 116] on div "Account Settings" at bounding box center [134, 113] width 101 height 42
select select "America/New_York -04:00"
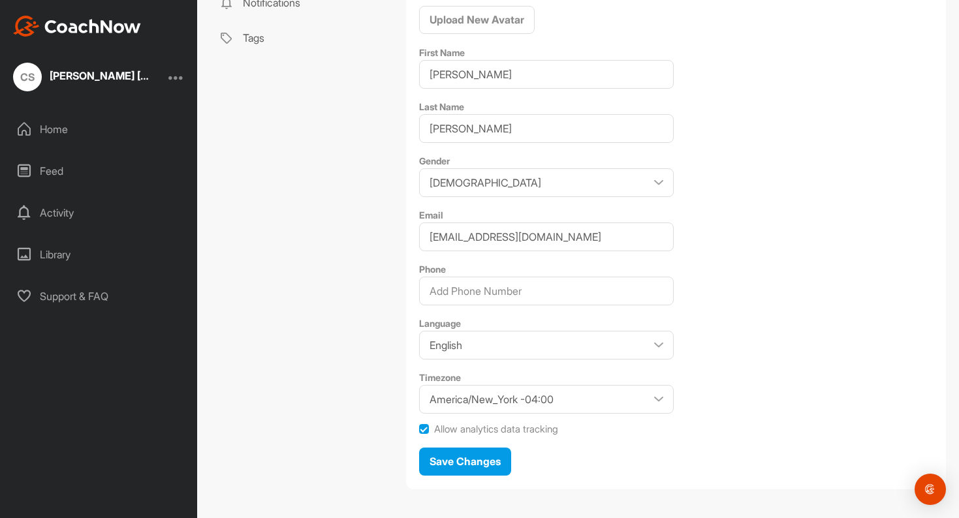
scroll to position [229, 0]
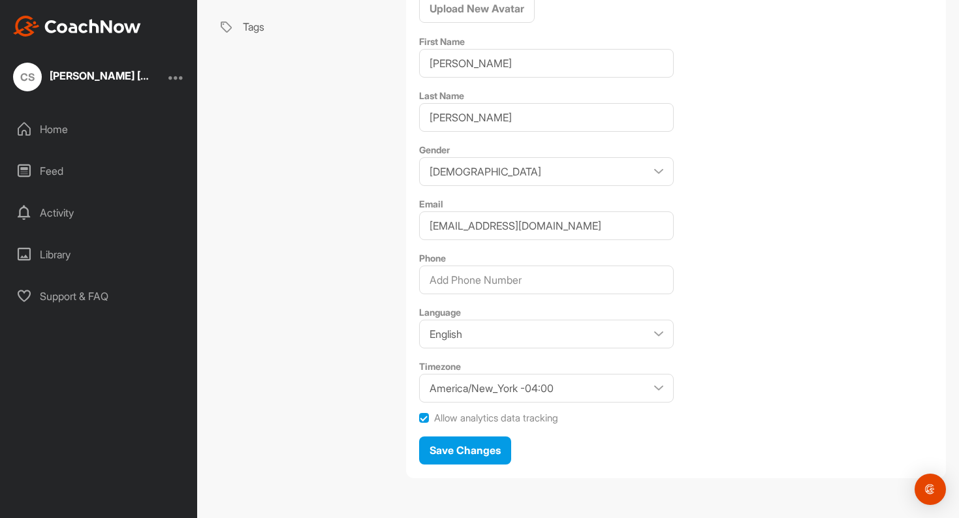
click at [89, 122] on div "Home" at bounding box center [99, 129] width 184 height 33
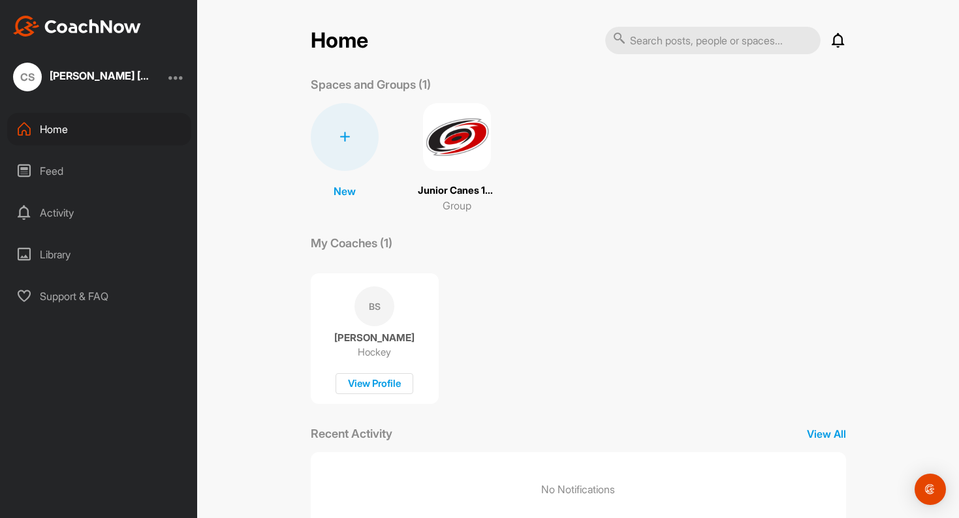
click at [477, 162] on img at bounding box center [457, 137] width 68 height 68
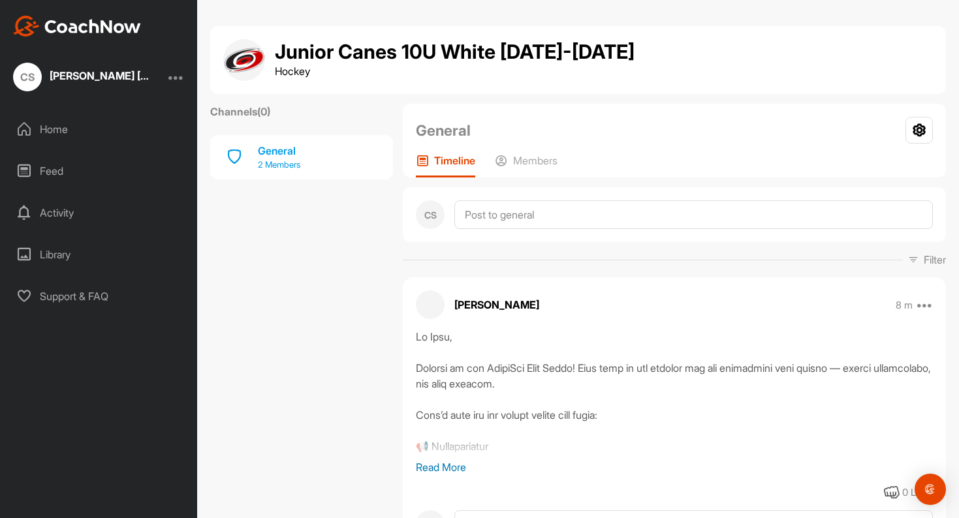
click at [269, 172] on div "General 2 Members" at bounding box center [301, 157] width 183 height 44
click at [281, 159] on p "2 Members" at bounding box center [279, 165] width 42 height 13
click at [515, 155] on p "Members" at bounding box center [535, 160] width 44 height 13
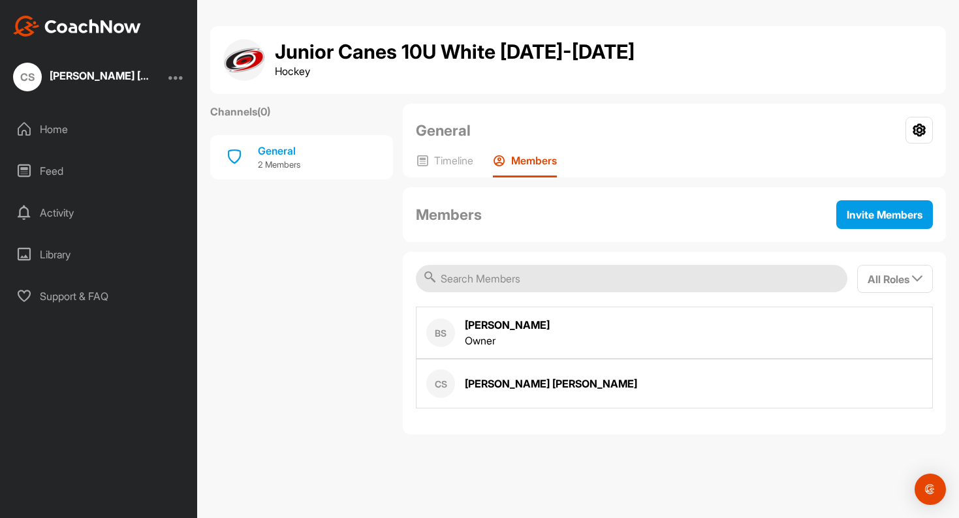
click at [637, 373] on div "CS Connor Sculley" at bounding box center [674, 384] width 517 height 50
click at [458, 389] on div "CS Connor Sculley" at bounding box center [531, 384] width 211 height 29
click at [593, 364] on div "CS Connor Sculley" at bounding box center [674, 384] width 517 height 50
click at [910, 142] on icon at bounding box center [919, 130] width 27 height 27
click at [810, 161] on div "Timeline Members" at bounding box center [674, 166] width 517 height 24
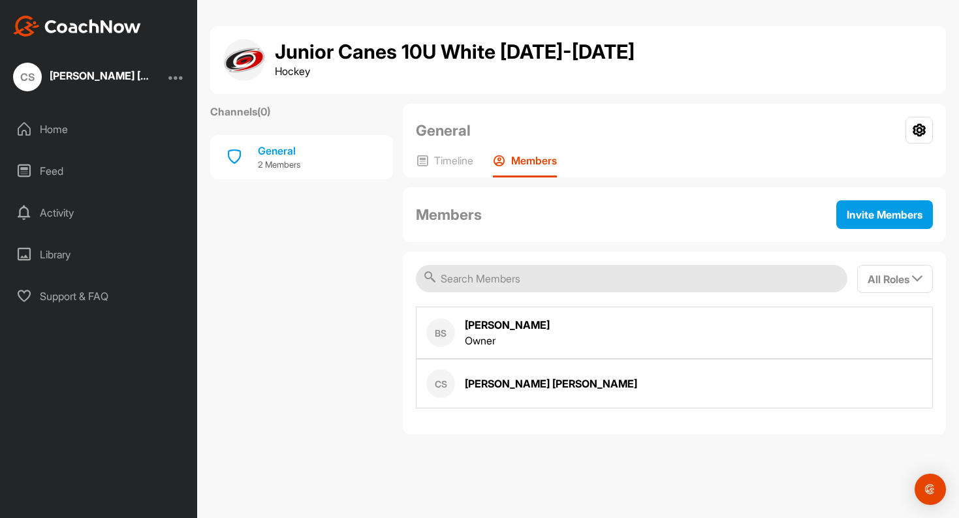
click at [458, 377] on div "CS Connor Sculley" at bounding box center [531, 384] width 211 height 29
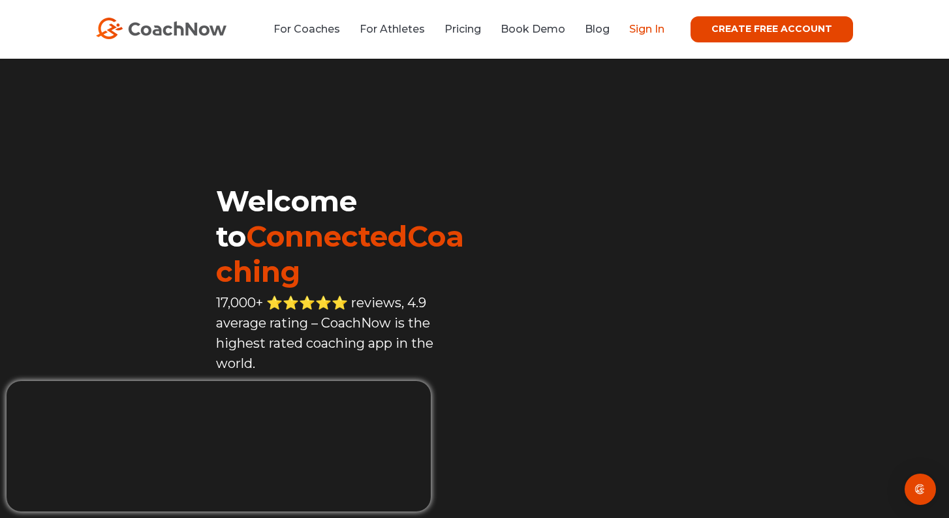
click at [665, 32] on link "Sign In" at bounding box center [646, 29] width 35 height 12
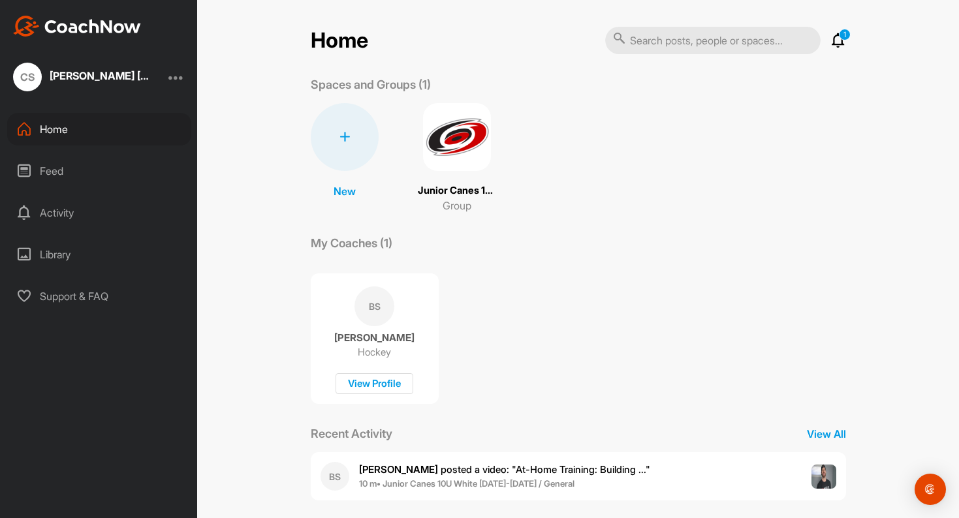
click at [174, 78] on div at bounding box center [176, 77] width 16 height 16
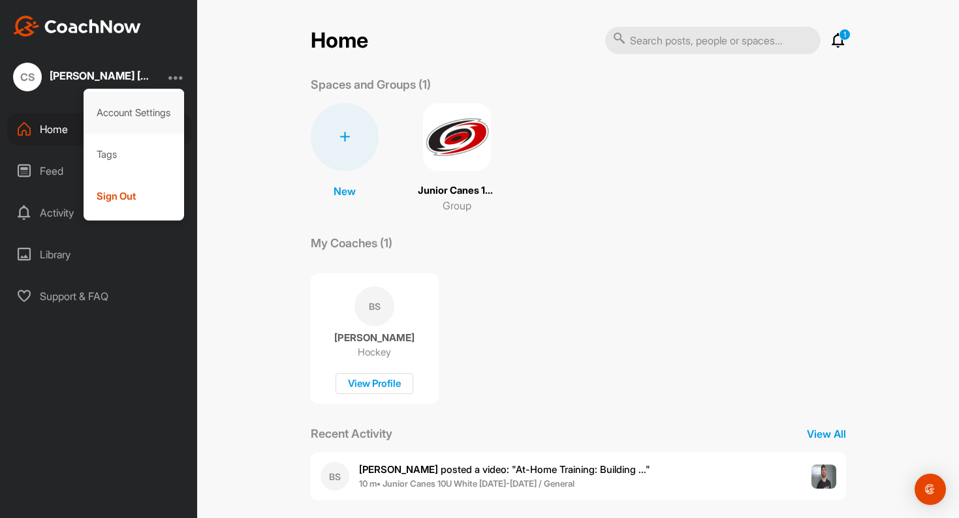
click at [148, 114] on div "Account Settings" at bounding box center [134, 113] width 101 height 42
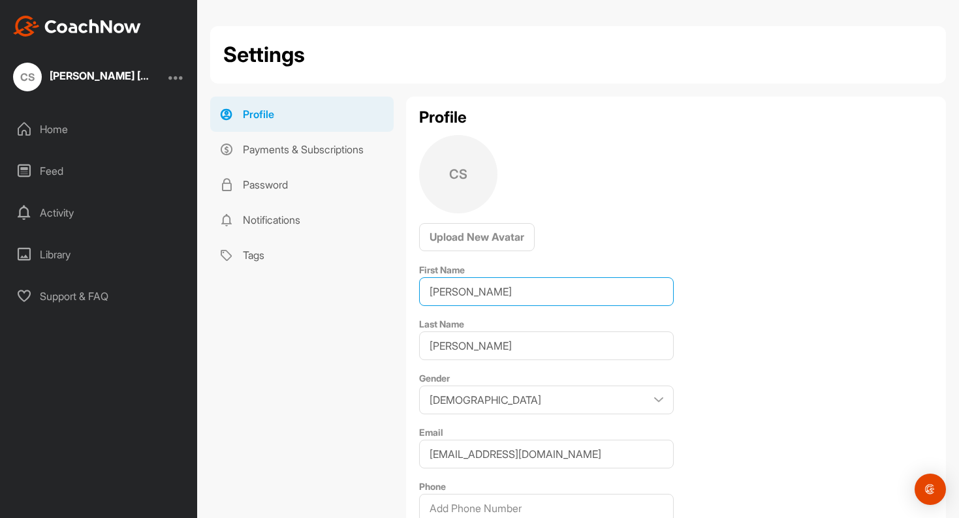
drag, startPoint x: 486, startPoint y: 292, endPoint x: 400, endPoint y: 282, distance: 86.1
click at [400, 282] on div "Profile Payments & Subscriptions Password Notifications Tags Profile CS Upload …" at bounding box center [578, 407] width 736 height 620
type input "[PERSON_NAME]"
click at [802, 392] on div "Profile CS Upload New Avatar First Name [PERSON_NAME] Last Name [PERSON_NAME] G…" at bounding box center [676, 402] width 540 height 610
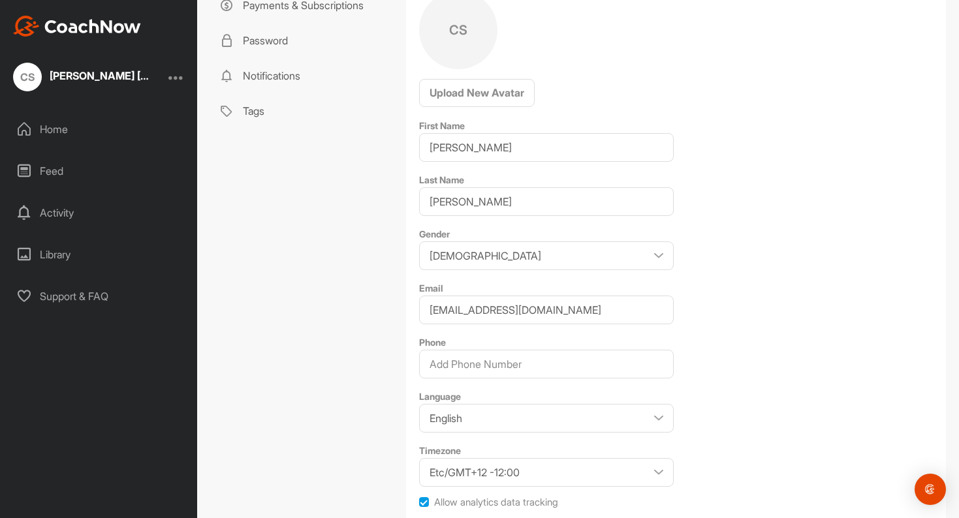
scroll to position [229, 0]
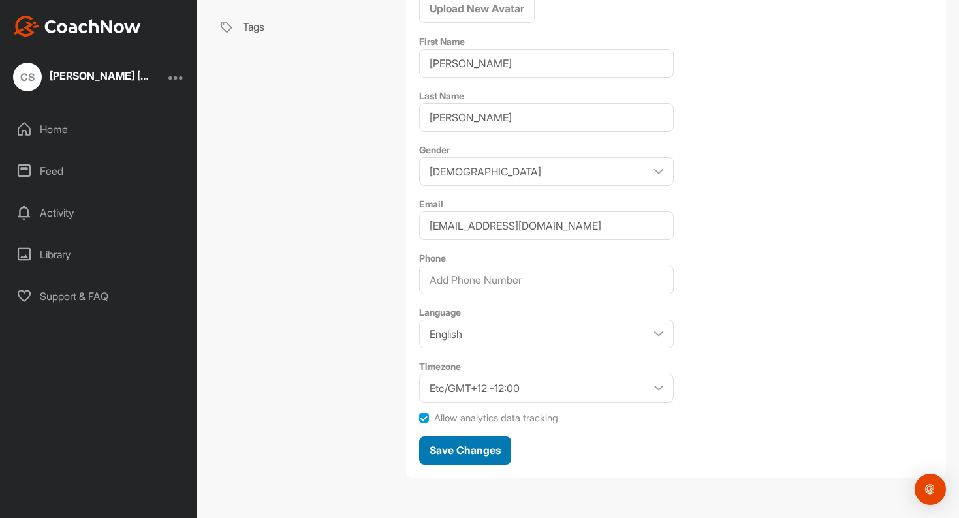
click at [473, 445] on span "Save Changes" at bounding box center [465, 450] width 71 height 13
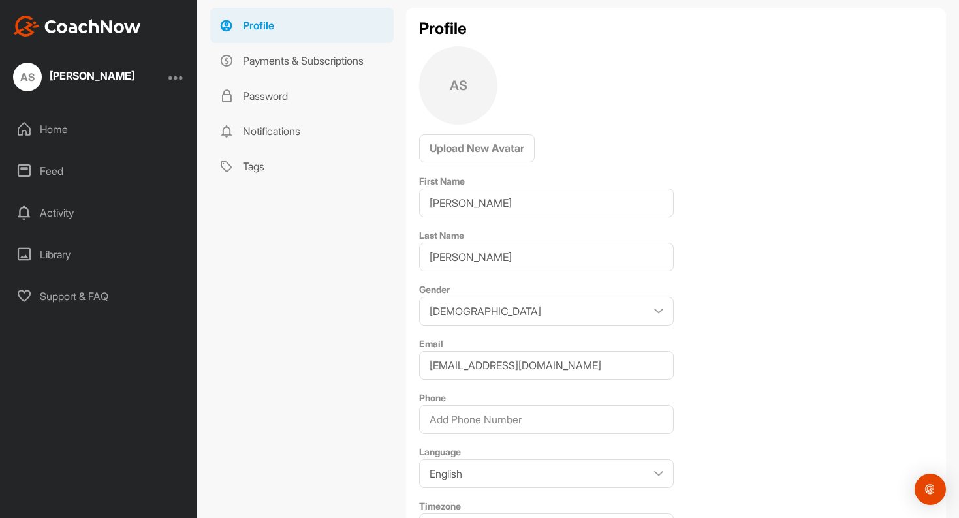
scroll to position [78, 0]
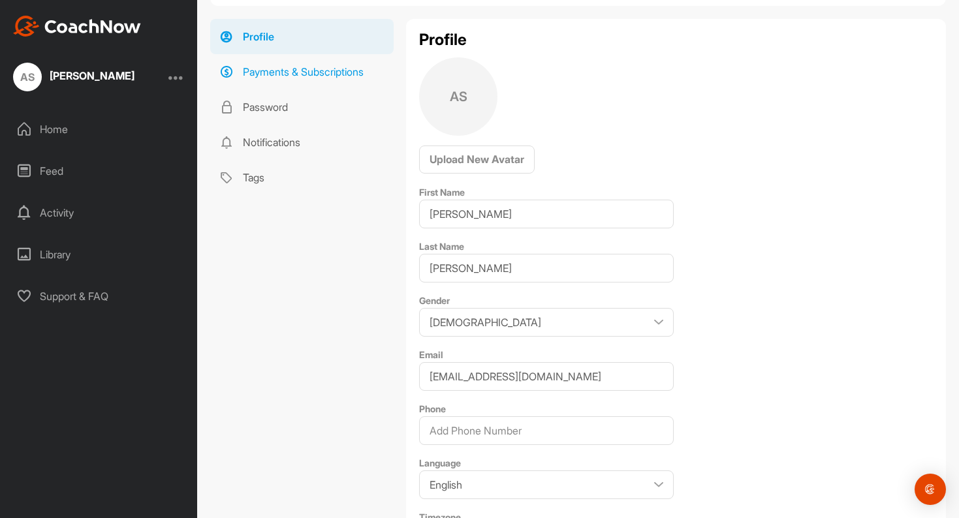
click at [276, 74] on link "Payments & Subscriptions" at bounding box center [301, 71] width 183 height 35
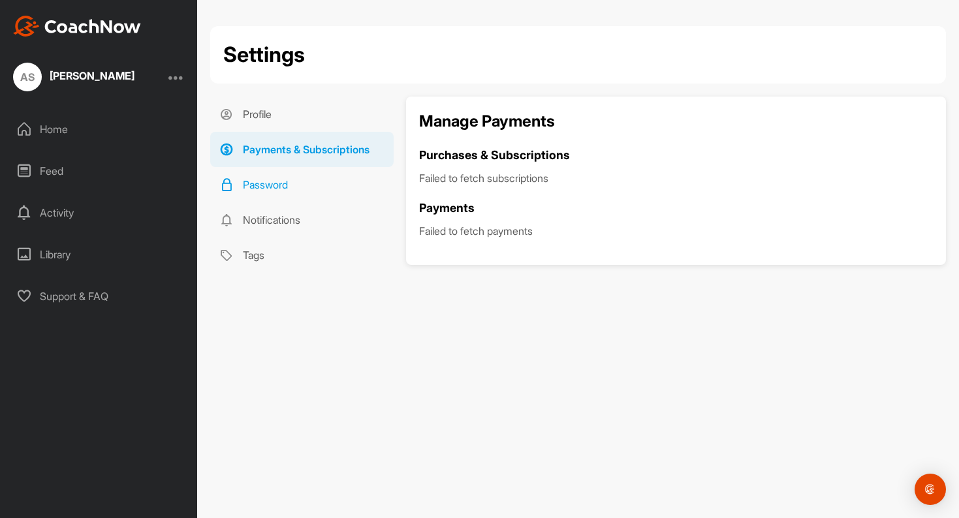
click at [288, 187] on link "Password" at bounding box center [301, 184] width 183 height 35
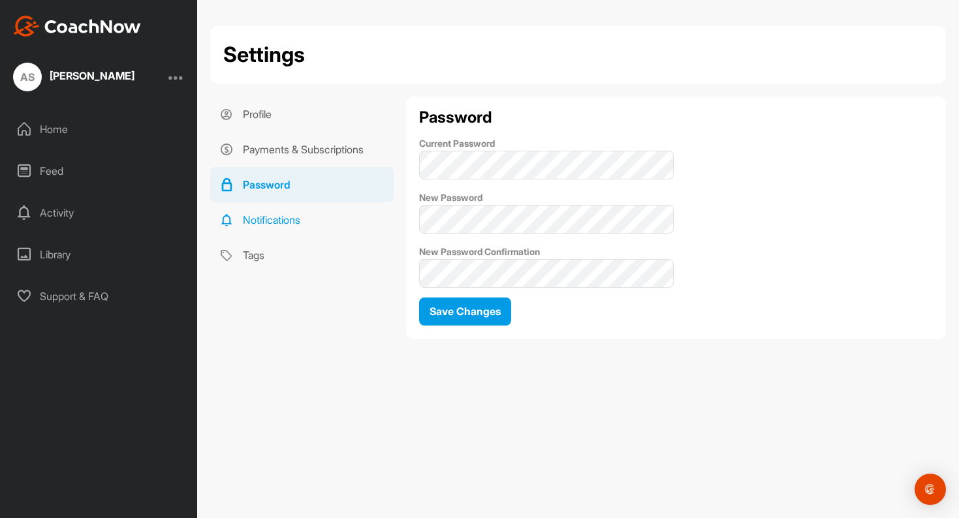
click at [277, 219] on link "Notifications" at bounding box center [301, 219] width 183 height 35
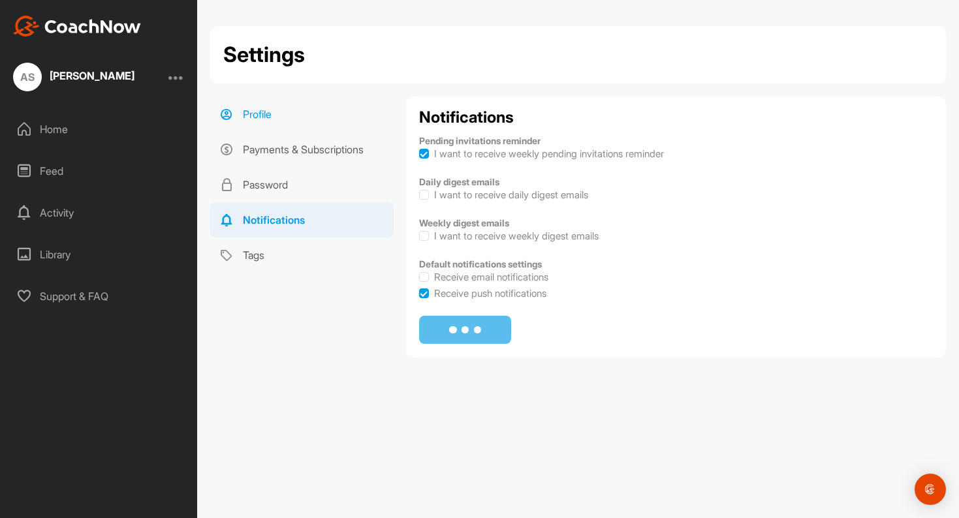
click at [273, 118] on link "Profile" at bounding box center [301, 114] width 183 height 35
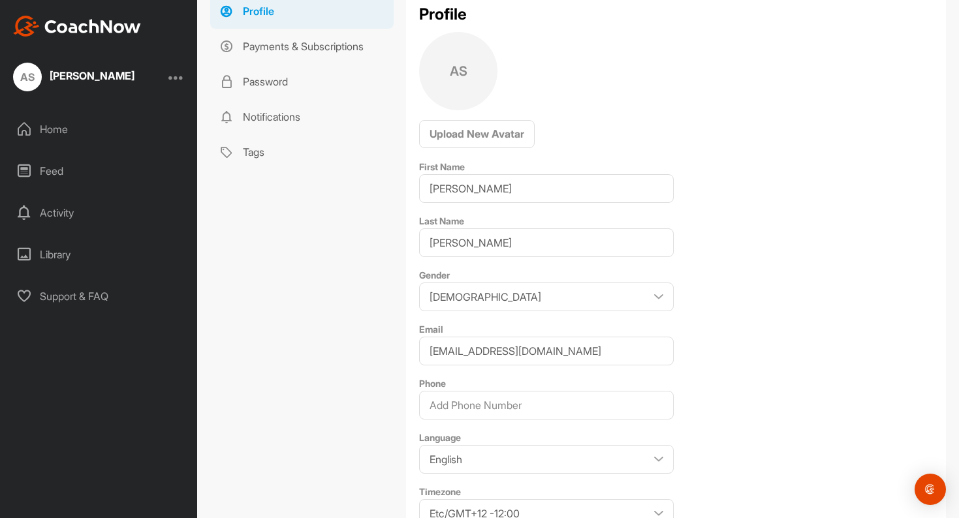
scroll to position [229, 0]
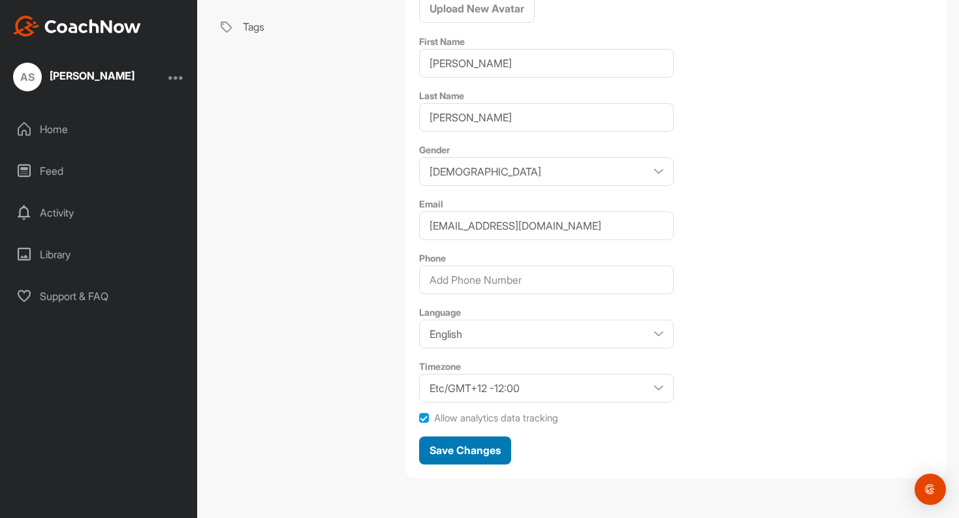
click at [463, 449] on span "Save Changes" at bounding box center [465, 450] width 71 height 13
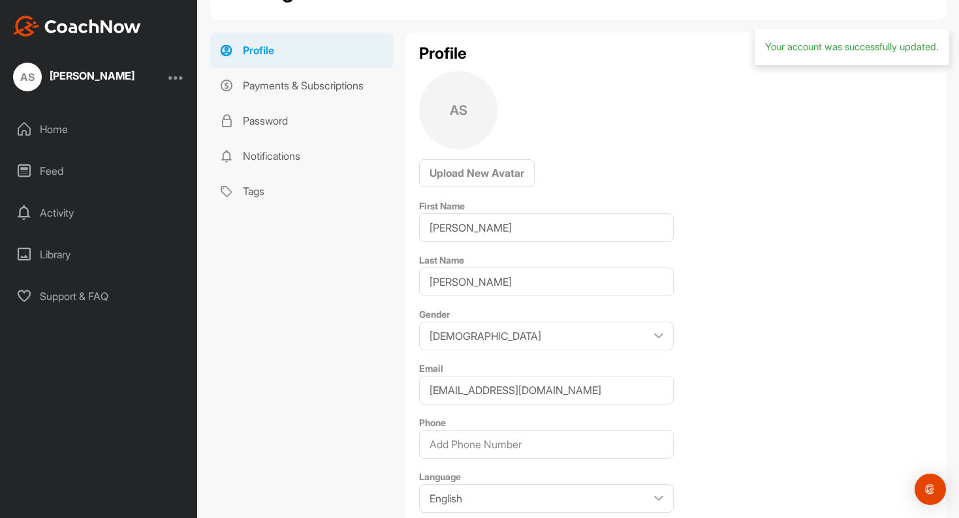
scroll to position [0, 0]
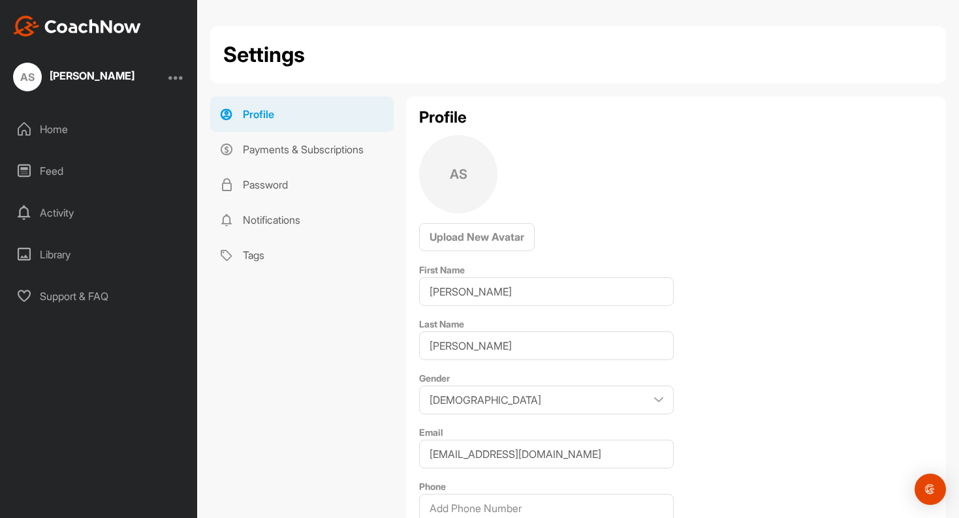
click at [81, 80] on div "[PERSON_NAME]" at bounding box center [92, 76] width 85 height 10
click at [54, 123] on div "Home" at bounding box center [99, 129] width 184 height 33
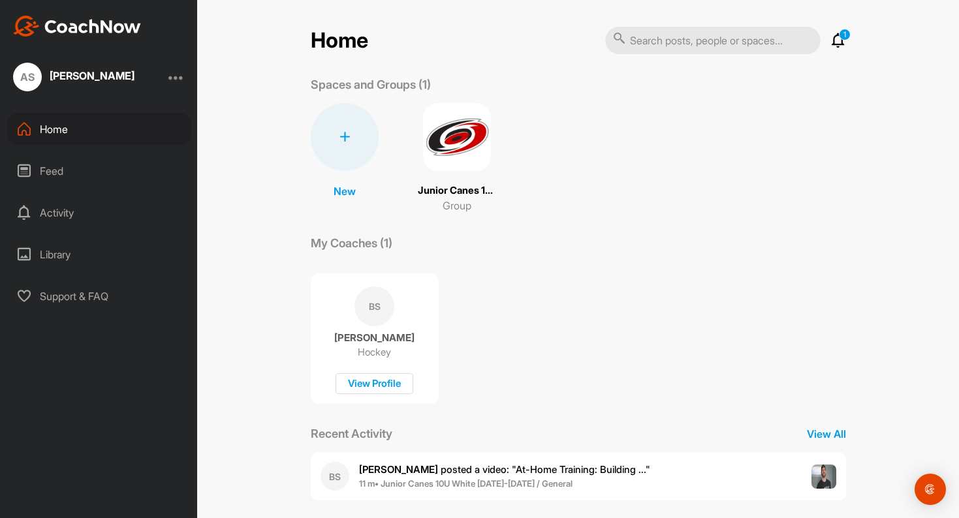
click at [453, 142] on img at bounding box center [457, 137] width 68 height 68
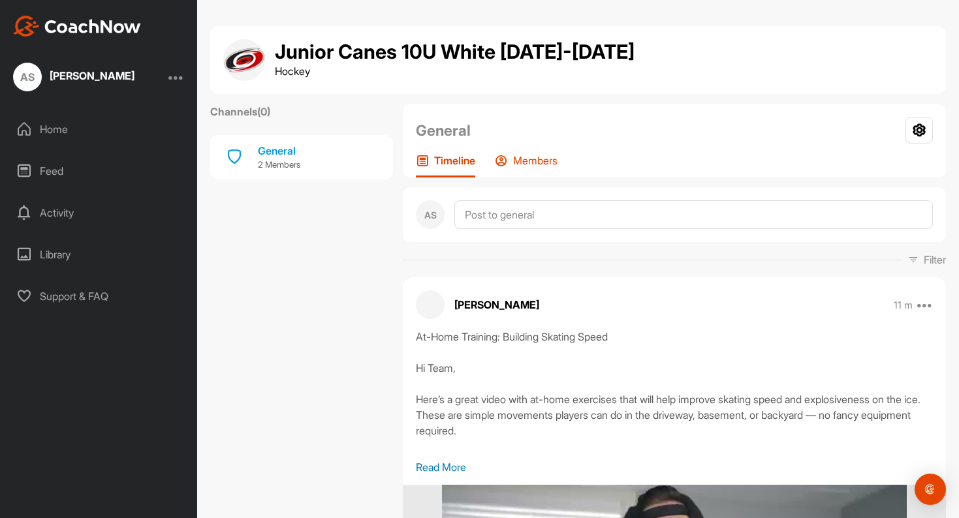
click at [511, 161] on div "Members" at bounding box center [526, 166] width 63 height 24
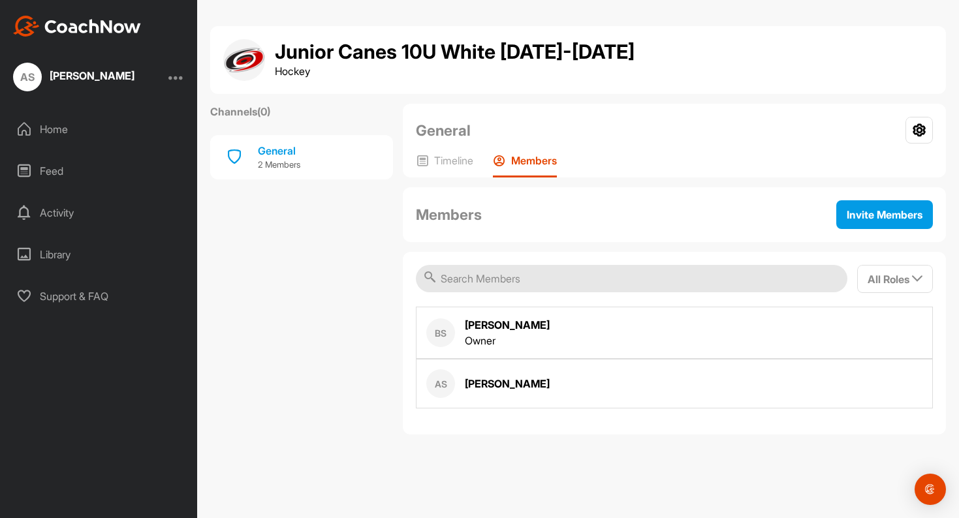
click at [498, 386] on div "[PERSON_NAME]" at bounding box center [507, 384] width 85 height 16
click at [510, 377] on div "[PERSON_NAME]" at bounding box center [507, 384] width 85 height 16
click at [520, 388] on div "[PERSON_NAME]" at bounding box center [507, 384] width 85 height 16
